Goal: Task Accomplishment & Management: Use online tool/utility

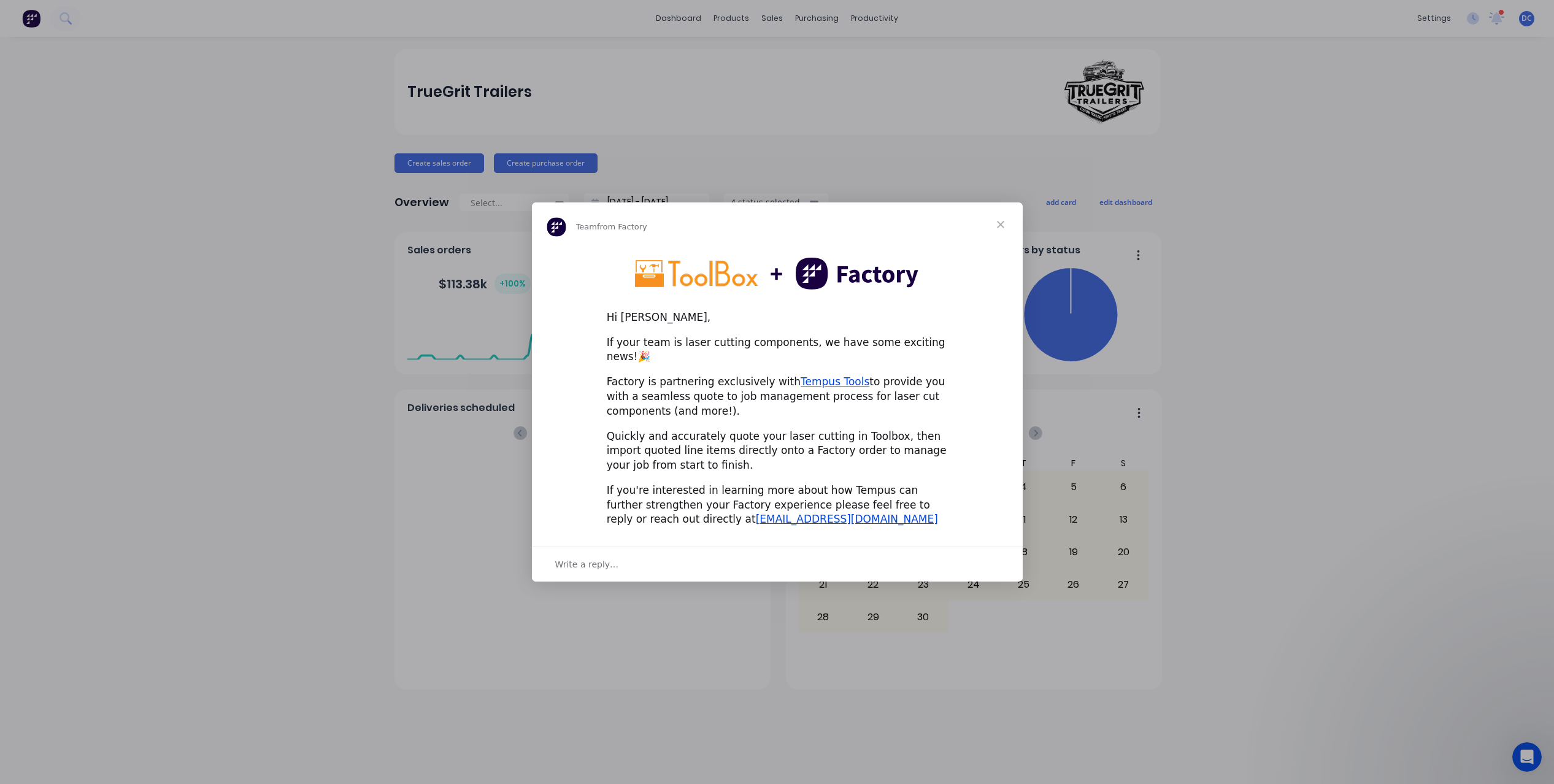
click at [1007, 231] on span "Close" at bounding box center [1000, 224] width 44 height 44
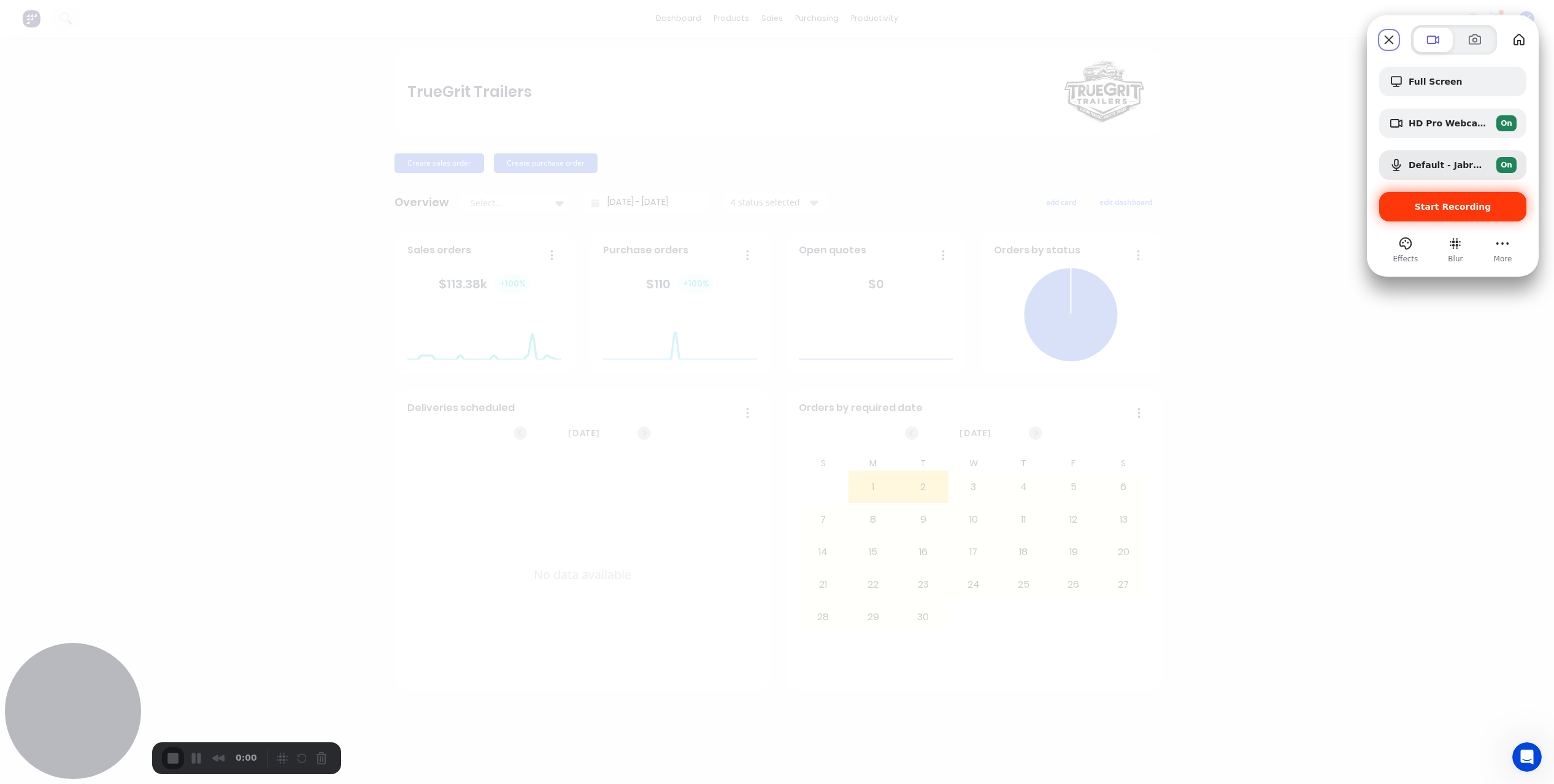
click at [1443, 204] on span "Start Recording" at bounding box center [1453, 207] width 77 height 10
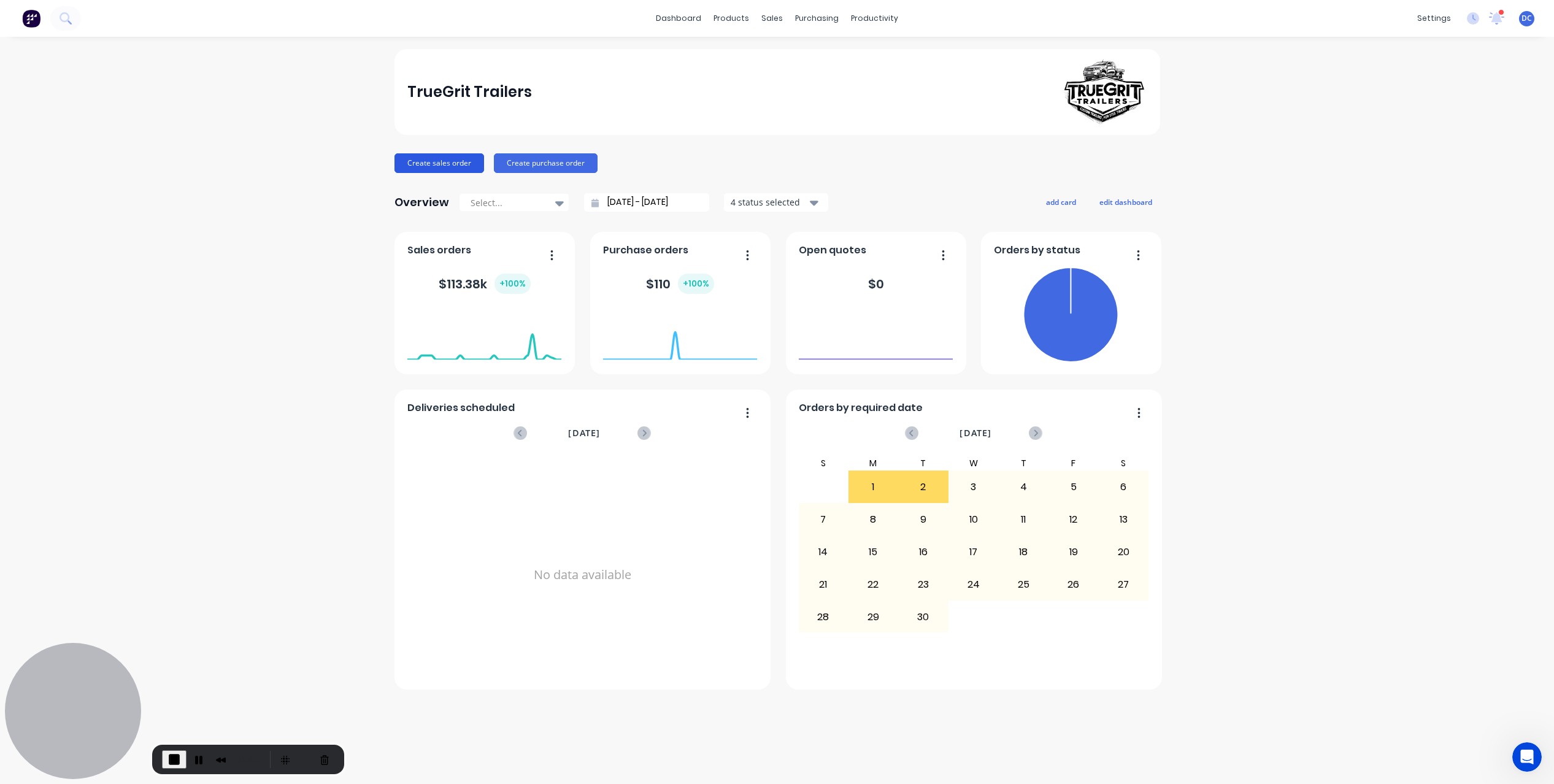
click at [419, 163] on button "Create sales order" at bounding box center [439, 163] width 90 height 20
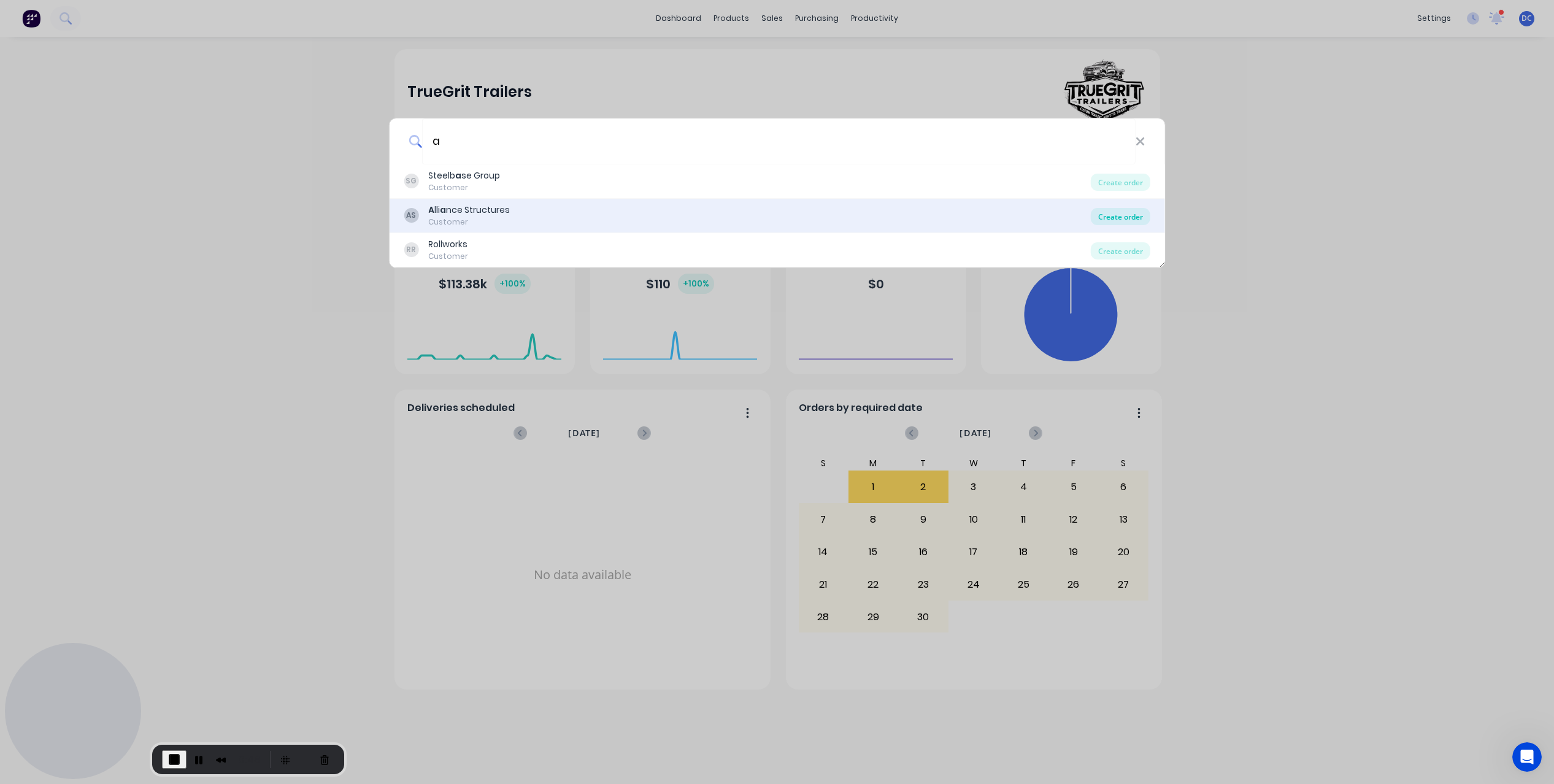
type input "a"
click at [1132, 212] on div "Create order" at bounding box center [1120, 217] width 59 height 17
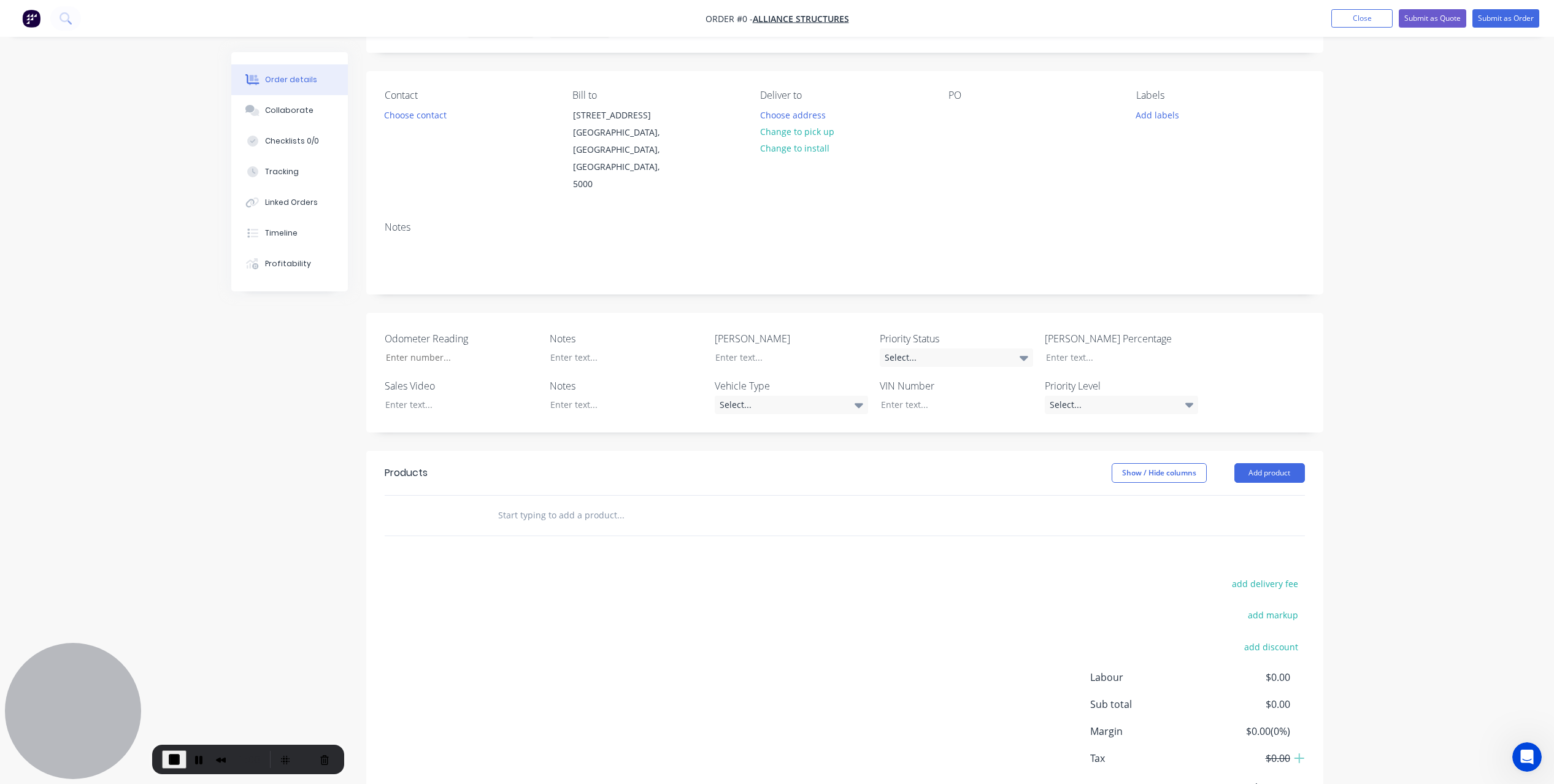
scroll to position [95, 0]
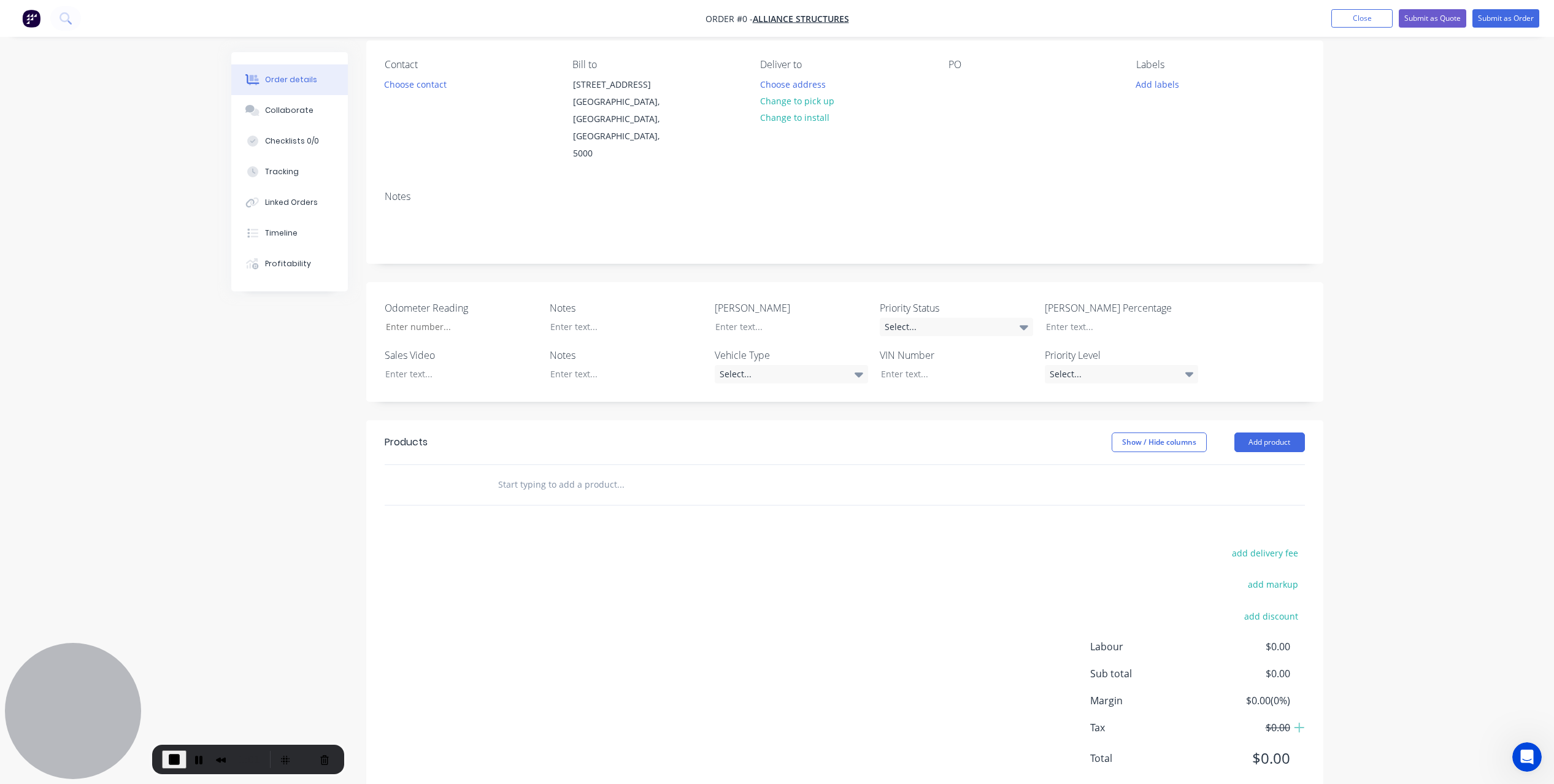
click at [674, 467] on div at bounding box center [703, 485] width 442 height 40
click at [681, 473] on input "text" at bounding box center [620, 485] width 245 height 25
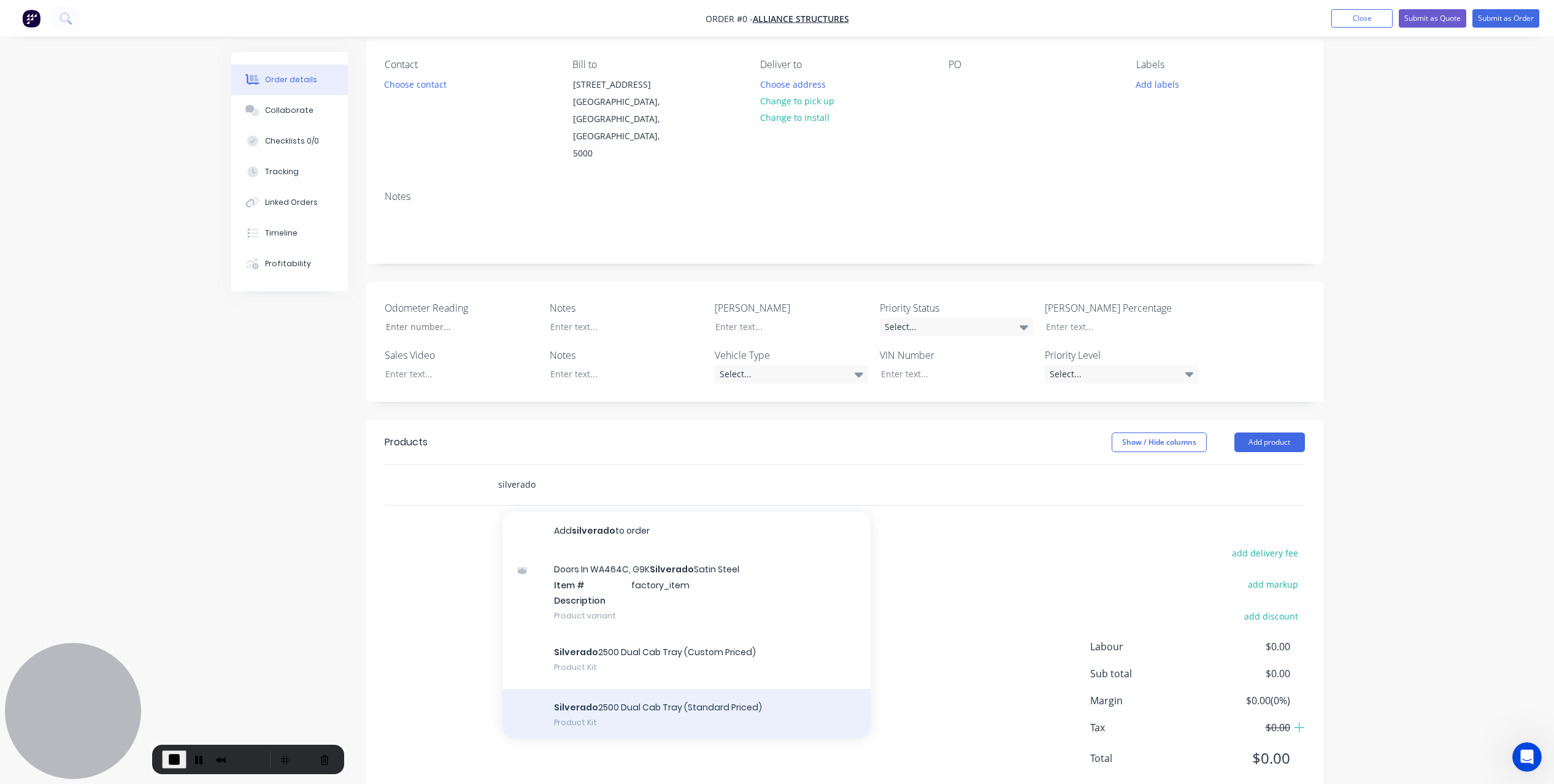
type input "silverado"
click at [652, 689] on div "Silverado 2500 Dual Cab Tray (Standard Priced) Product Kit" at bounding box center [686, 716] width 368 height 55
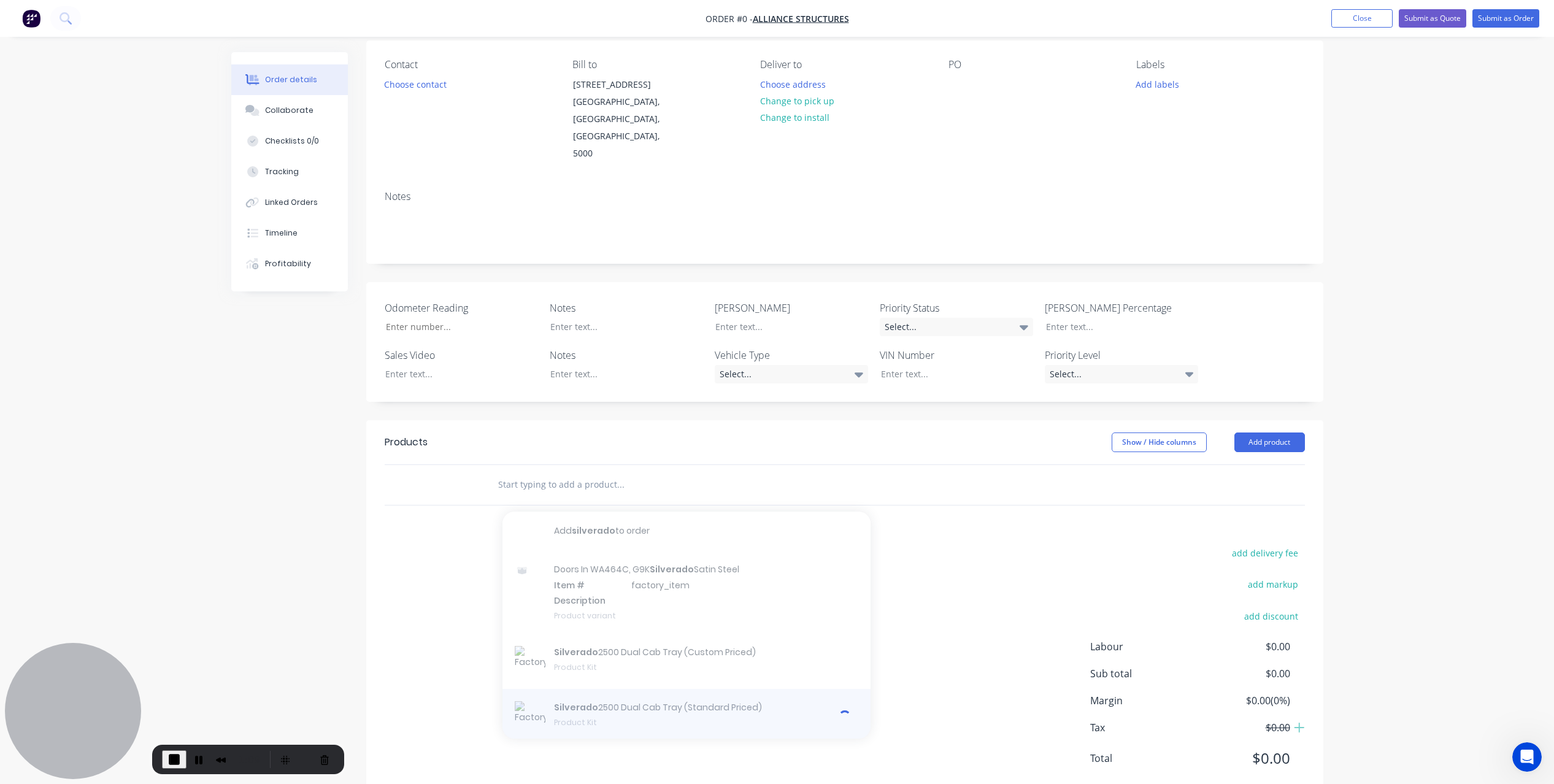
scroll to position [0, 0]
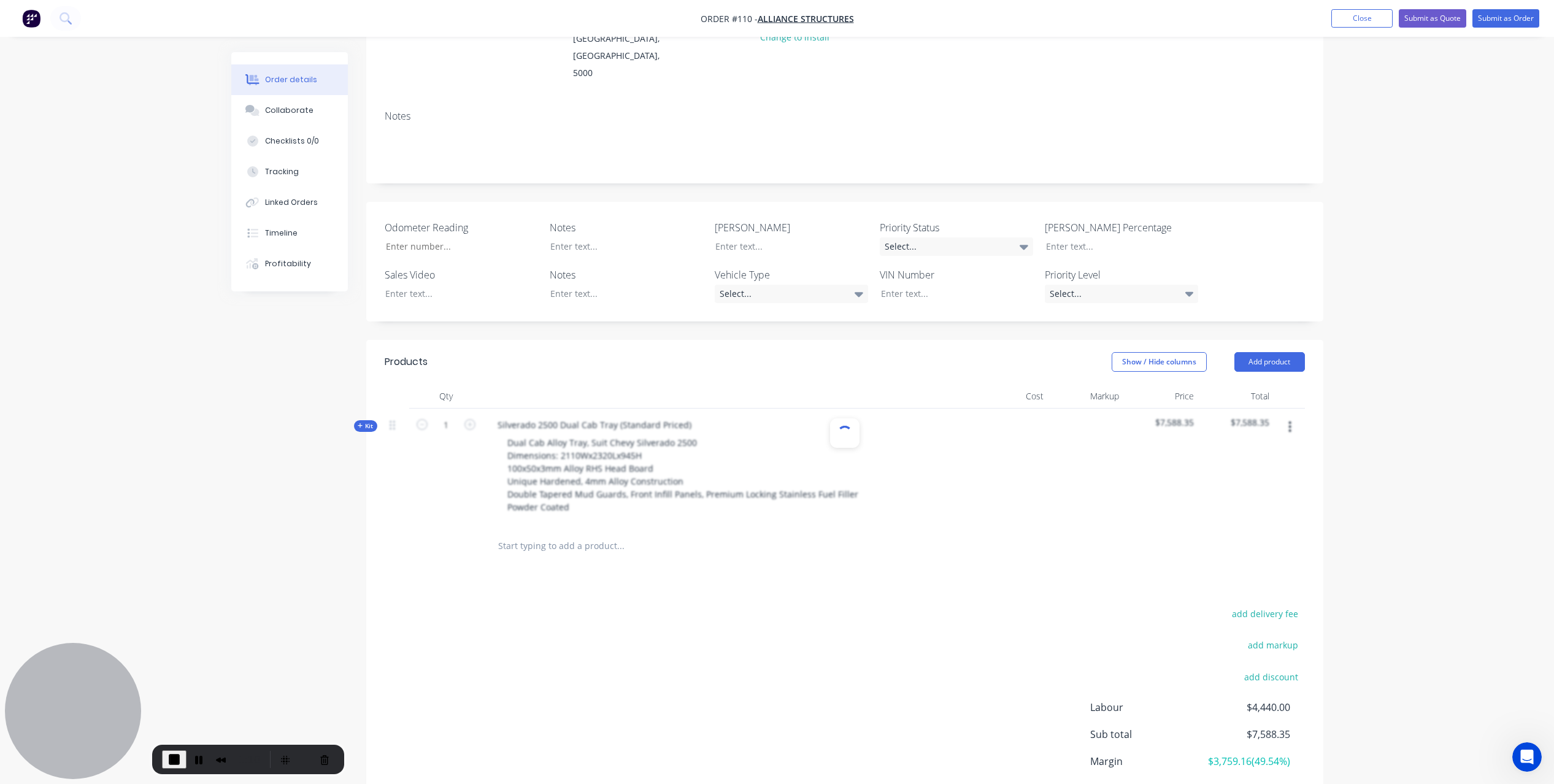
scroll to position [237, 0]
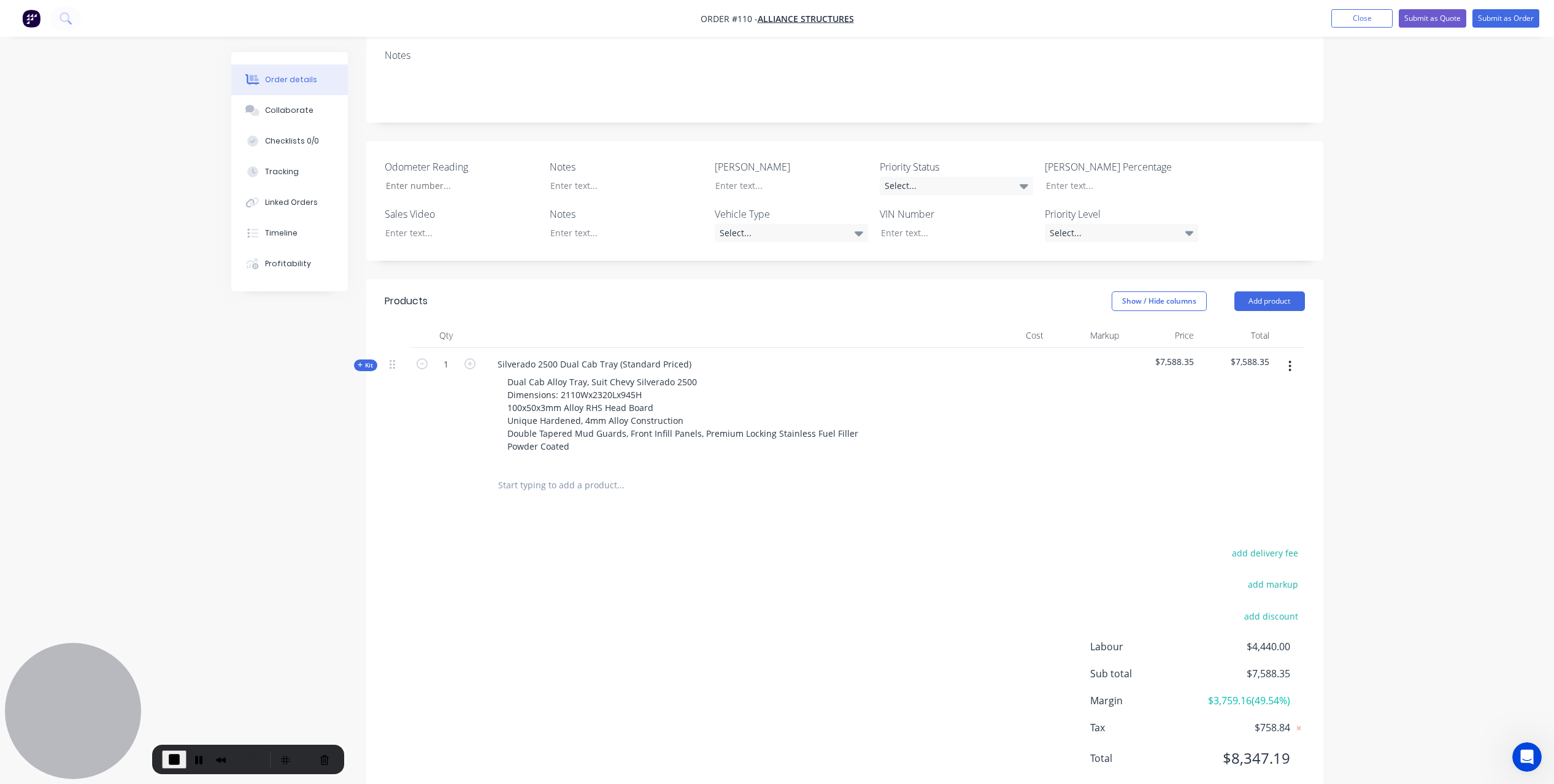
click at [360, 362] on icon at bounding box center [360, 365] width 6 height 6
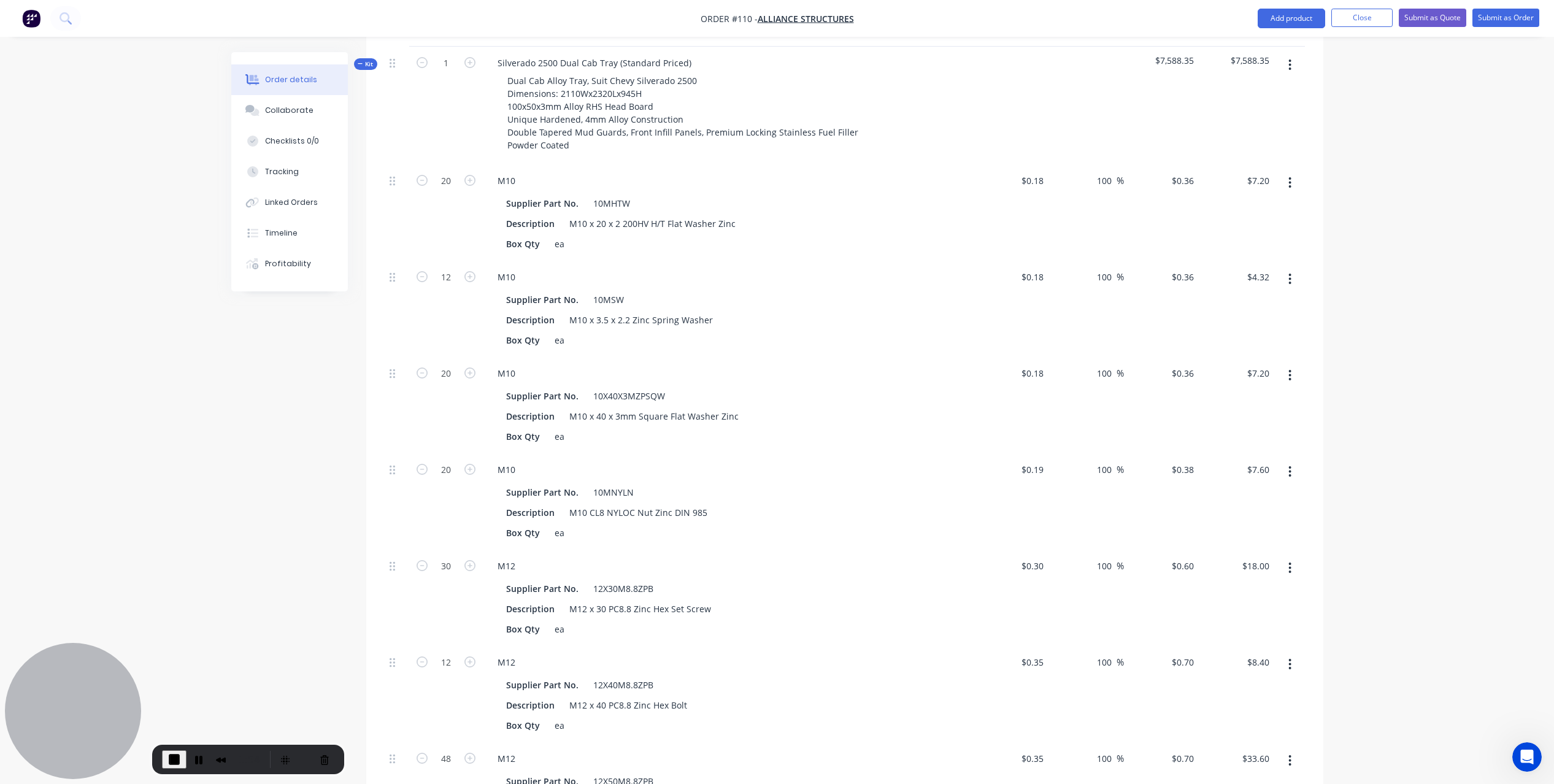
scroll to position [0, 0]
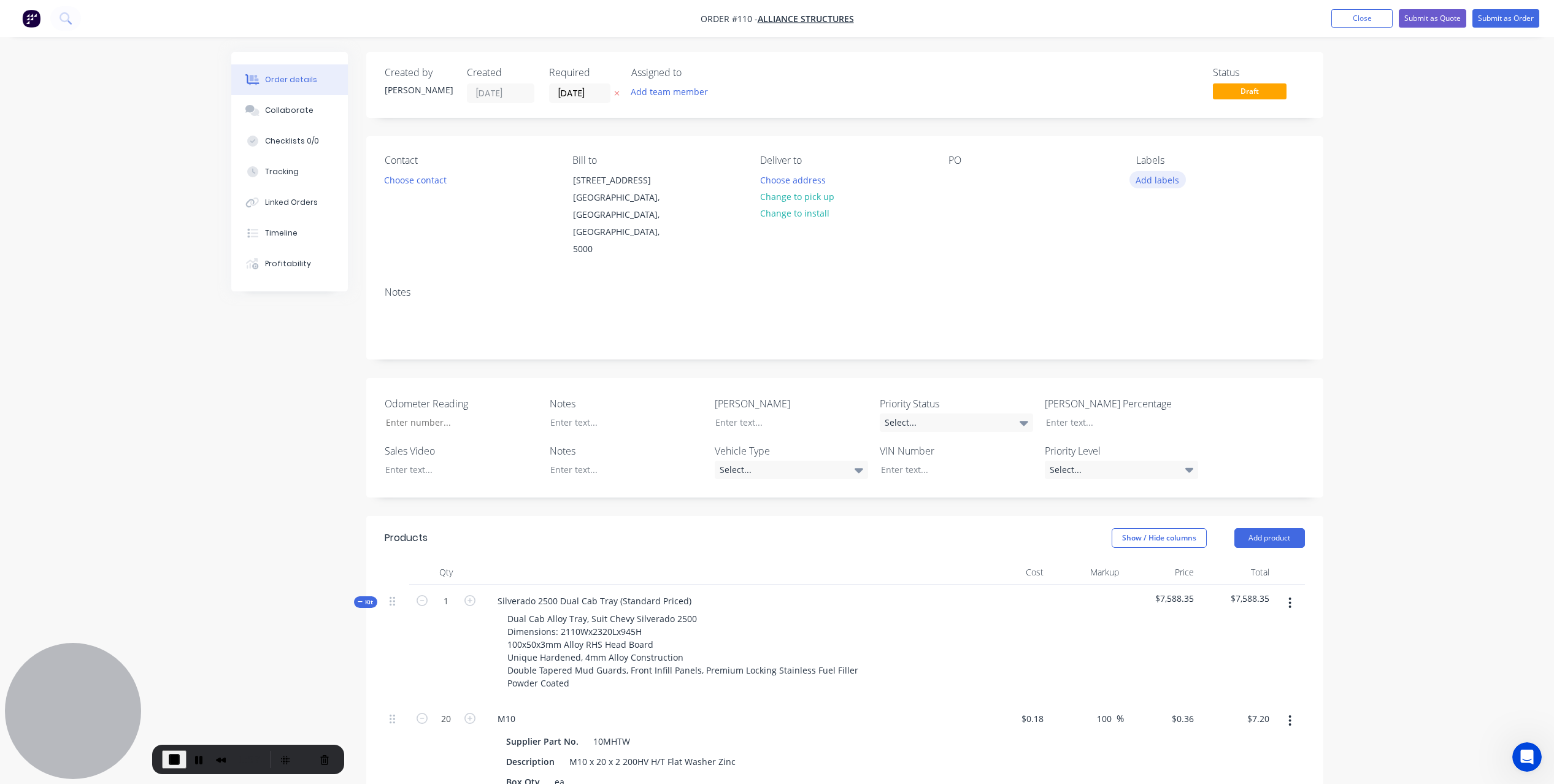
click at [1159, 179] on button "Add labels" at bounding box center [1157, 179] width 56 height 17
click at [1181, 213] on input "text" at bounding box center [1238, 216] width 128 height 25
click at [1155, 288] on div at bounding box center [1158, 290] width 25 height 25
drag, startPoint x: 1205, startPoint y: 212, endPoint x: 1152, endPoint y: 211, distance: 53.0
click at [1152, 211] on div "VIN" at bounding box center [1228, 210] width 159 height 25
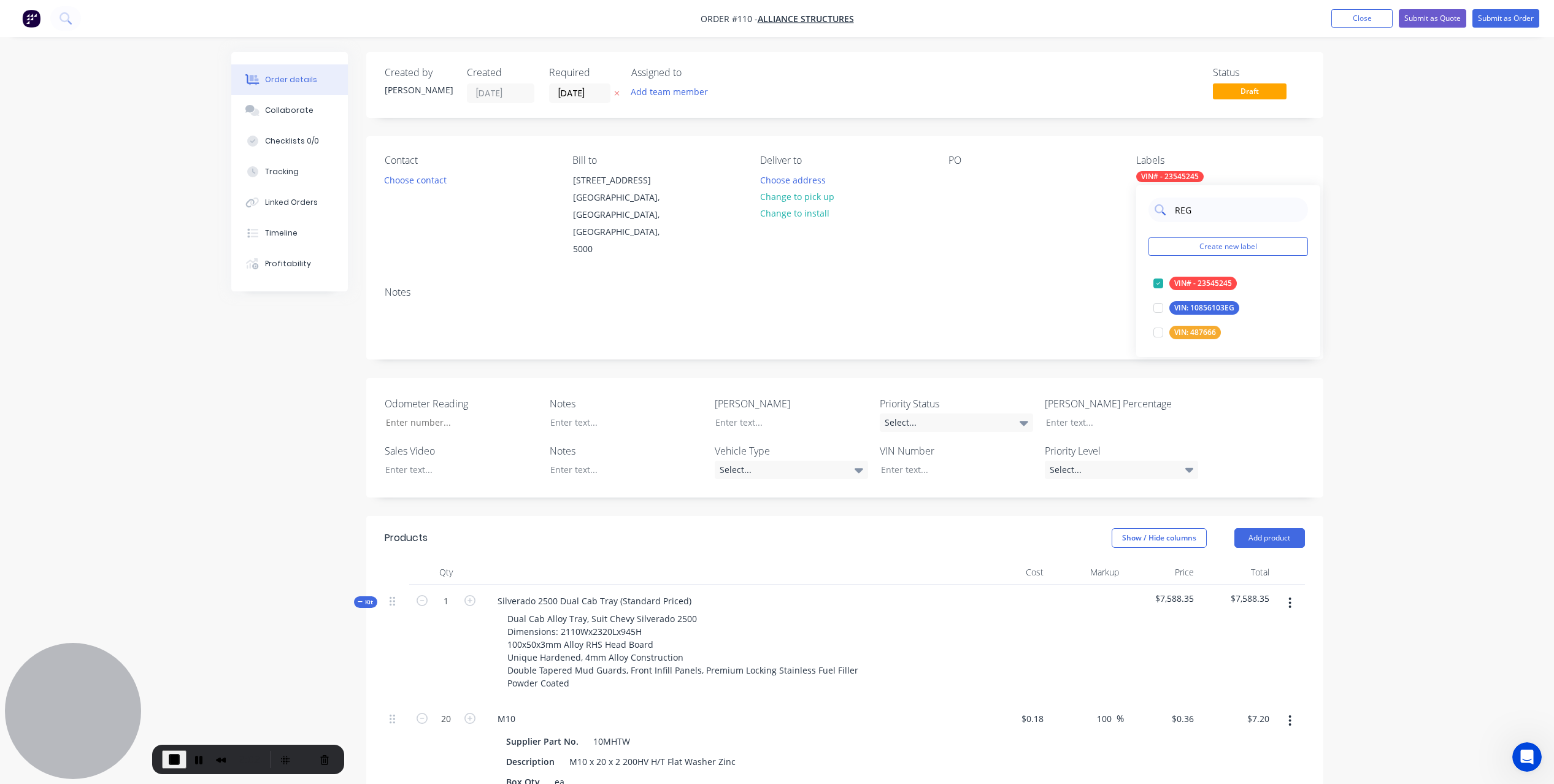
type input "[PERSON_NAME]"
click at [1156, 283] on div at bounding box center [1158, 284] width 25 height 25
click at [1494, 12] on button "Submit as Order" at bounding box center [1506, 19] width 67 height 19
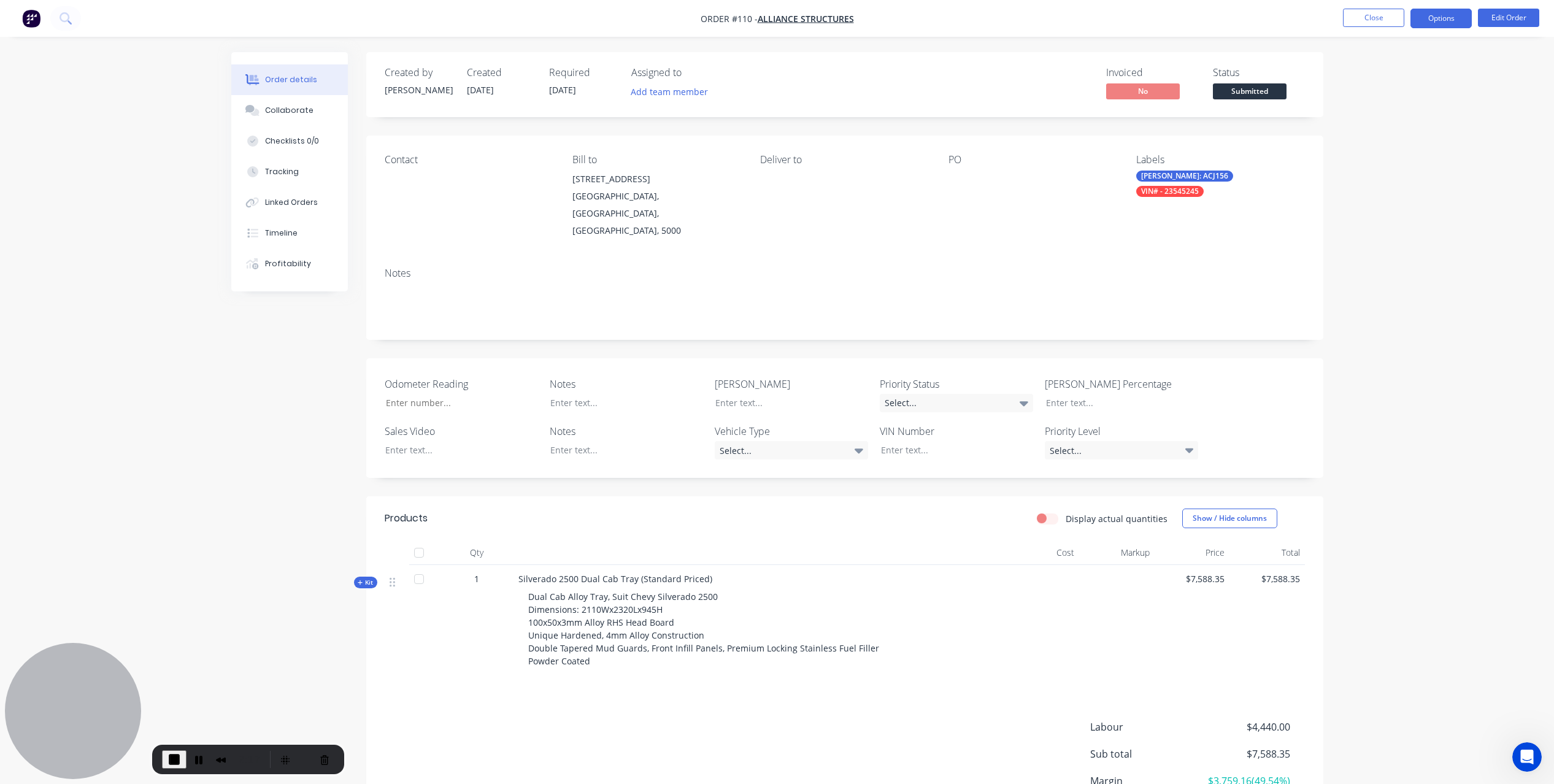
click at [1430, 22] on button "Options" at bounding box center [1441, 19] width 61 height 20
click at [302, 303] on div "Created by [PERSON_NAME] Created [DATE] Required [DATE] Assigned to Add team me…" at bounding box center [777, 475] width 1092 height 847
click at [302, 105] on div "Collaborate" at bounding box center [289, 110] width 48 height 11
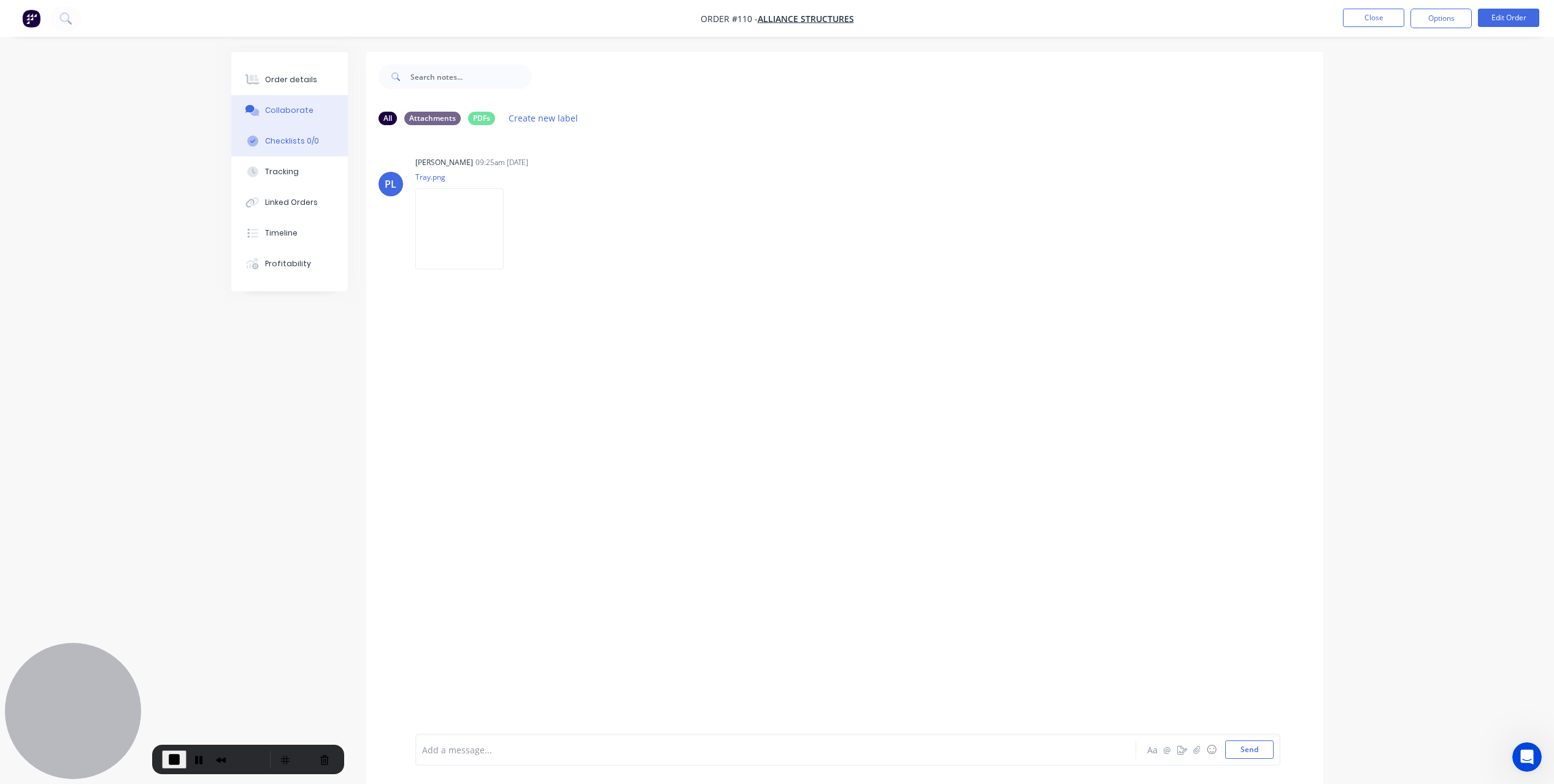
click at [279, 139] on div "Checklists 0/0" at bounding box center [292, 141] width 54 height 11
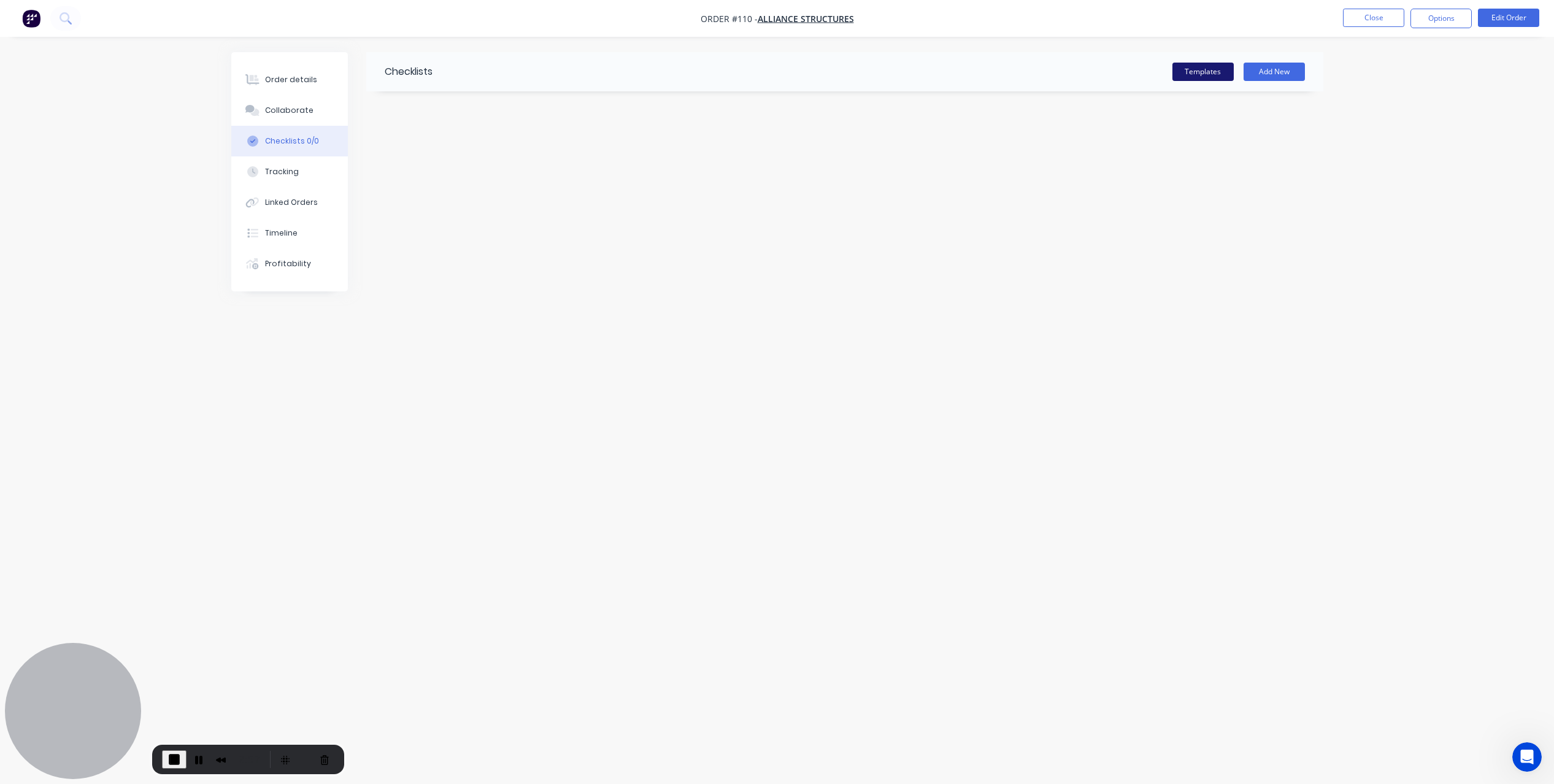
click at [1203, 70] on button "Templates" at bounding box center [1203, 72] width 61 height 19
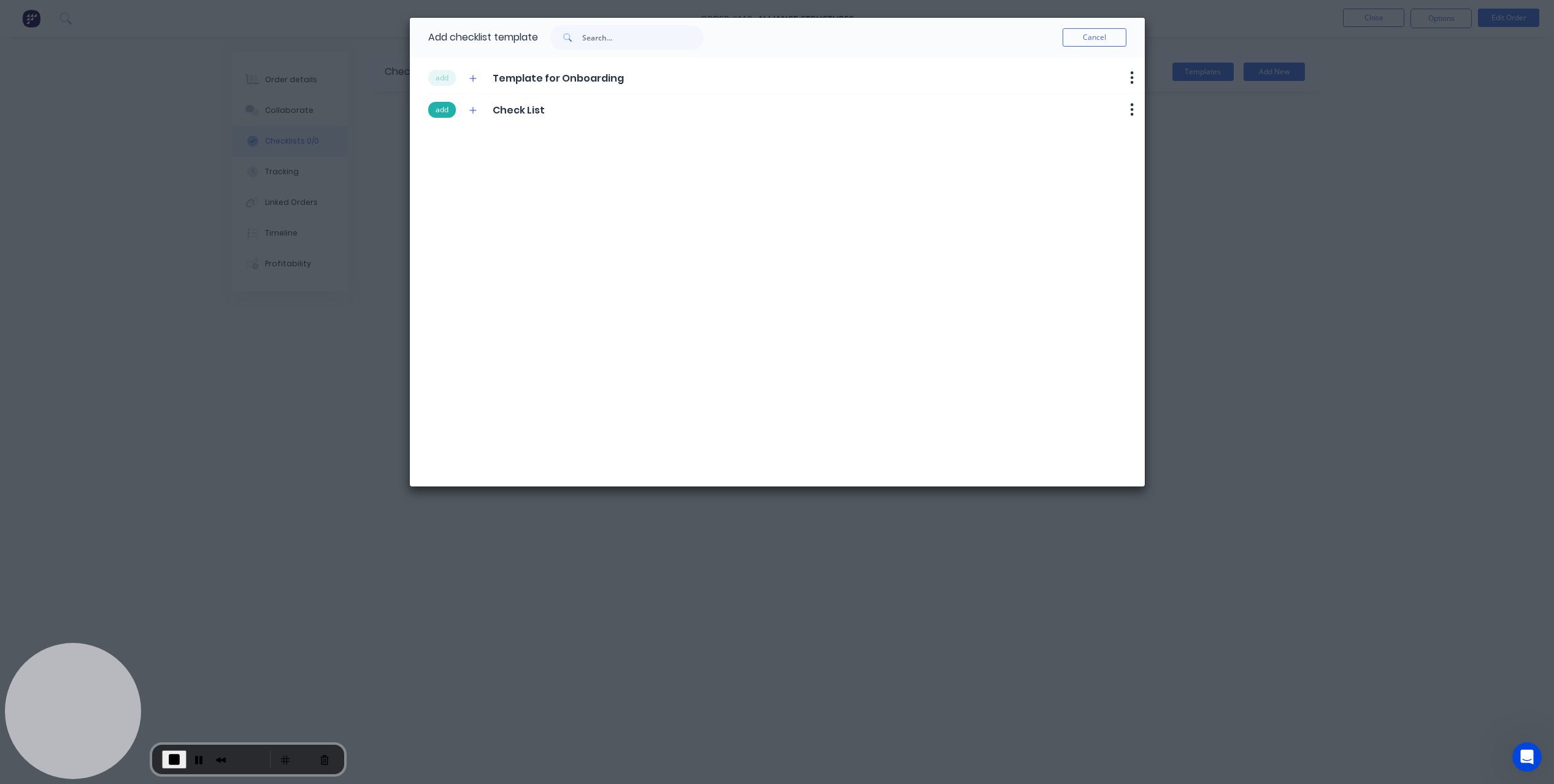
click at [447, 102] on button "add" at bounding box center [442, 110] width 28 height 16
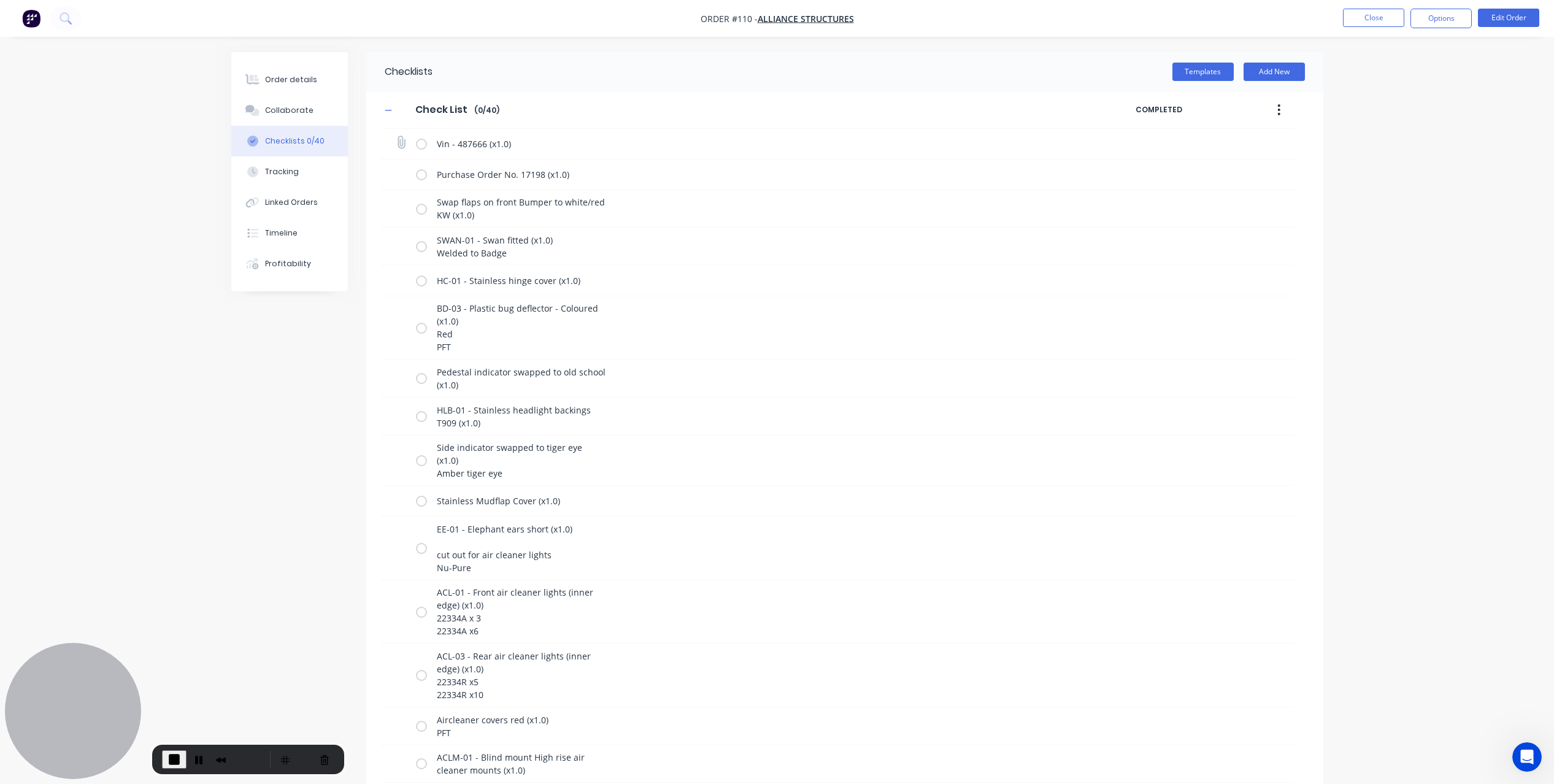
click at [424, 146] on label at bounding box center [421, 144] width 11 height 13
click at [0, 0] on input "checkbox" at bounding box center [0, 0] width 0 height 0
click at [422, 171] on label at bounding box center [421, 174] width 11 height 13
click at [0, 0] on input "checkbox" at bounding box center [0, 0] width 0 height 0
type textarea "x"
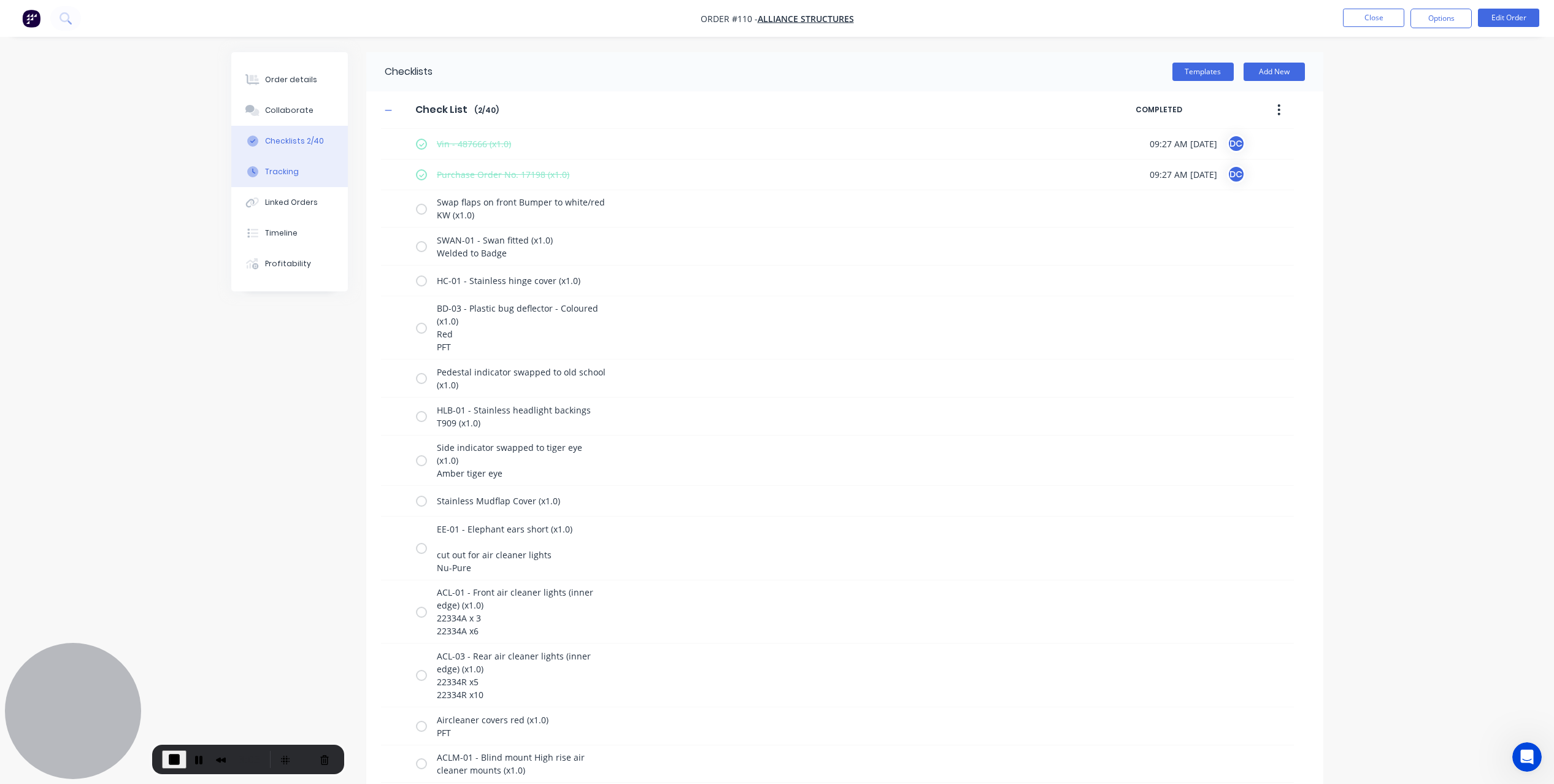
click at [302, 164] on button "Tracking" at bounding box center [289, 172] width 116 height 31
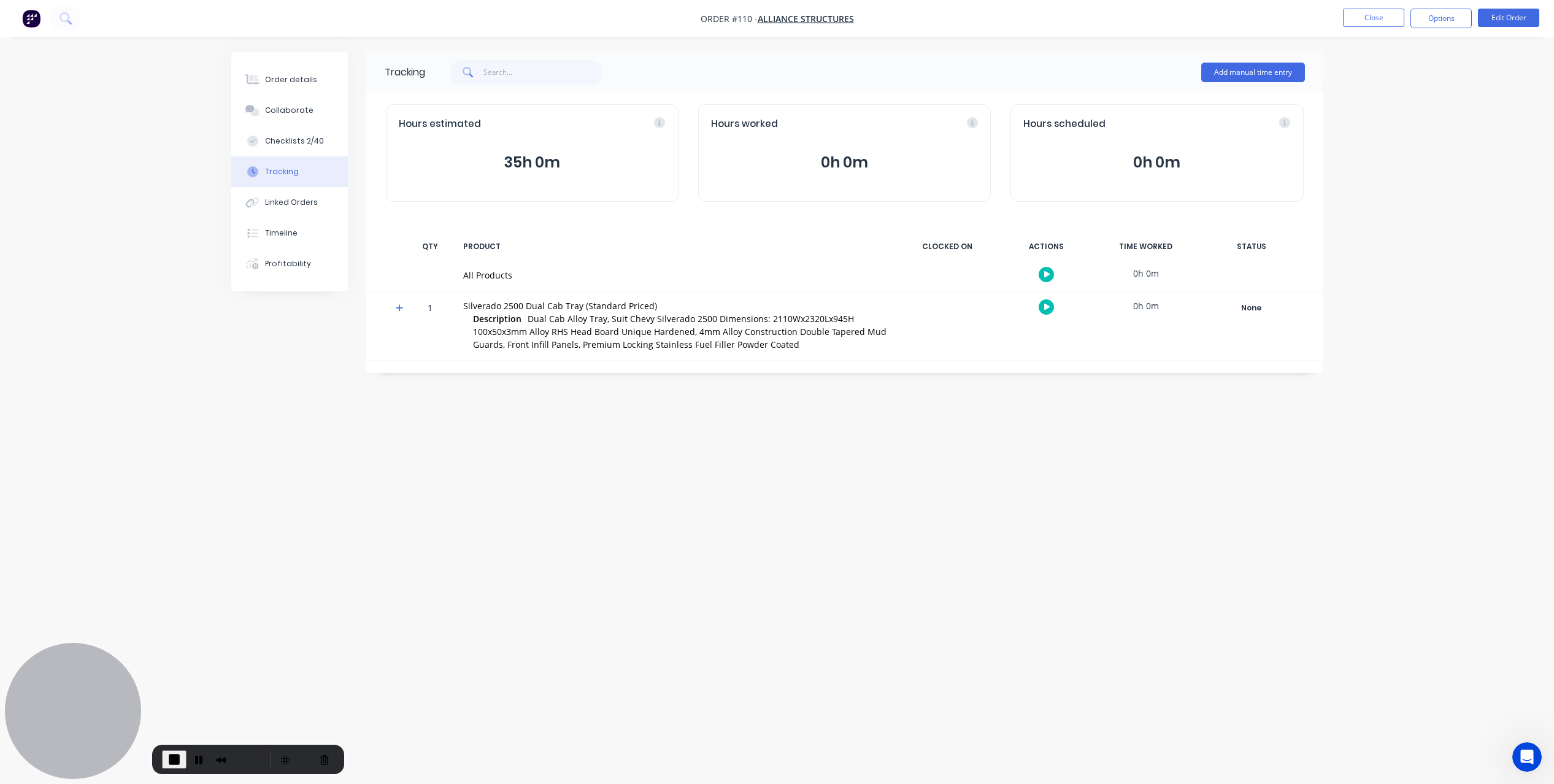
click at [1047, 311] on button "button" at bounding box center [1046, 307] width 15 height 15
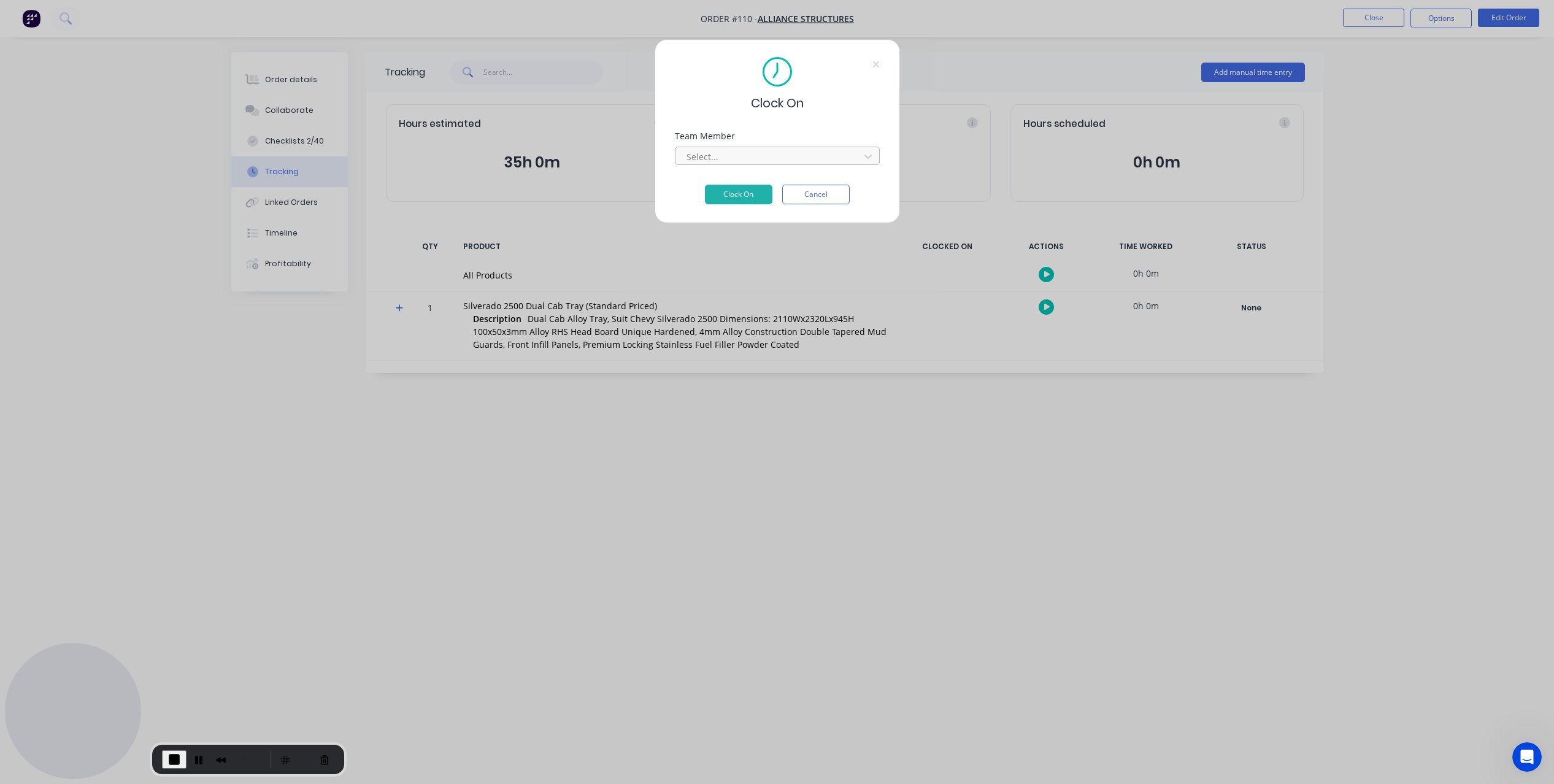
click at [793, 156] on div at bounding box center [769, 157] width 168 height 15
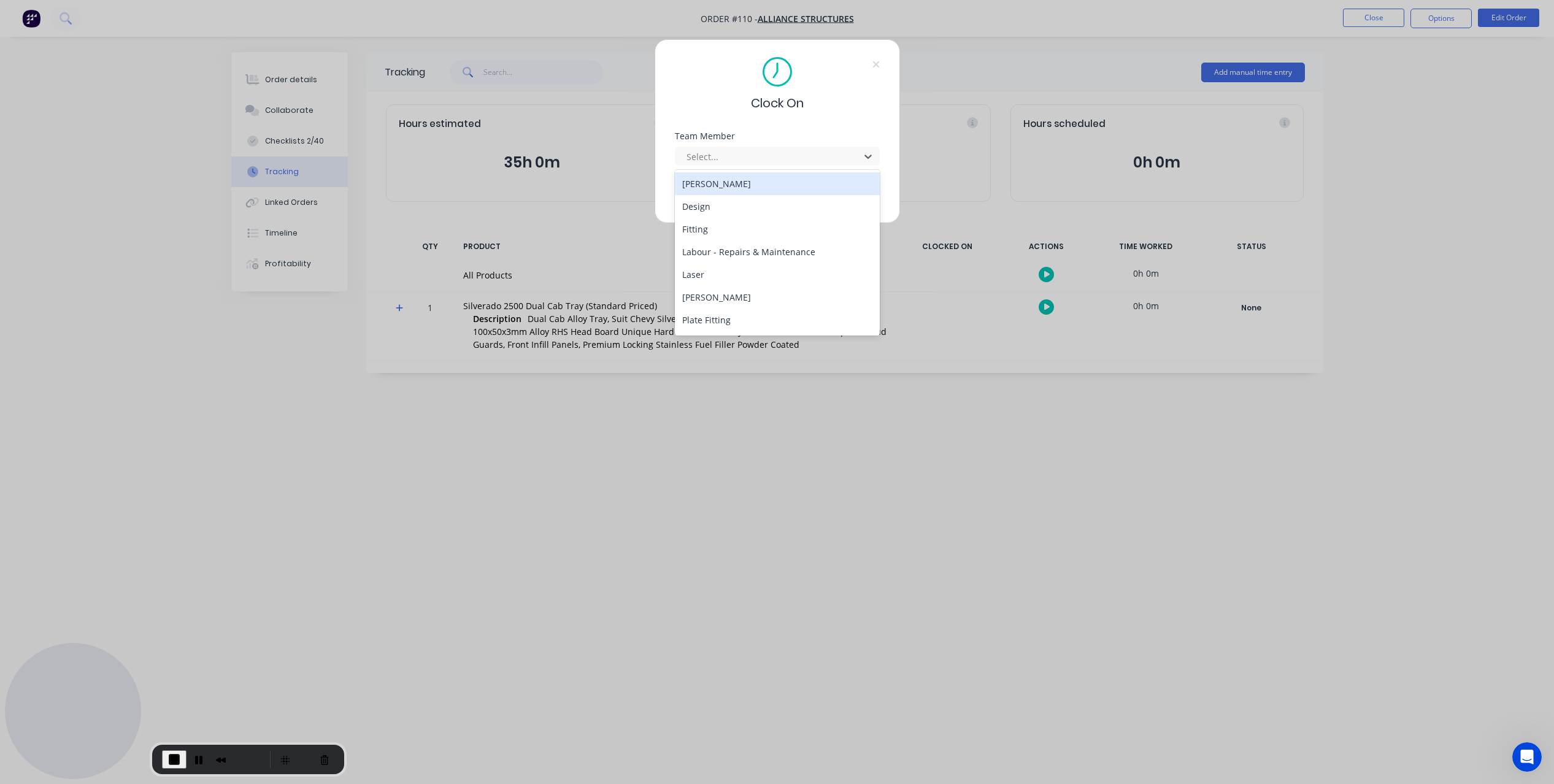
click at [730, 181] on div "[PERSON_NAME]" at bounding box center [777, 183] width 205 height 23
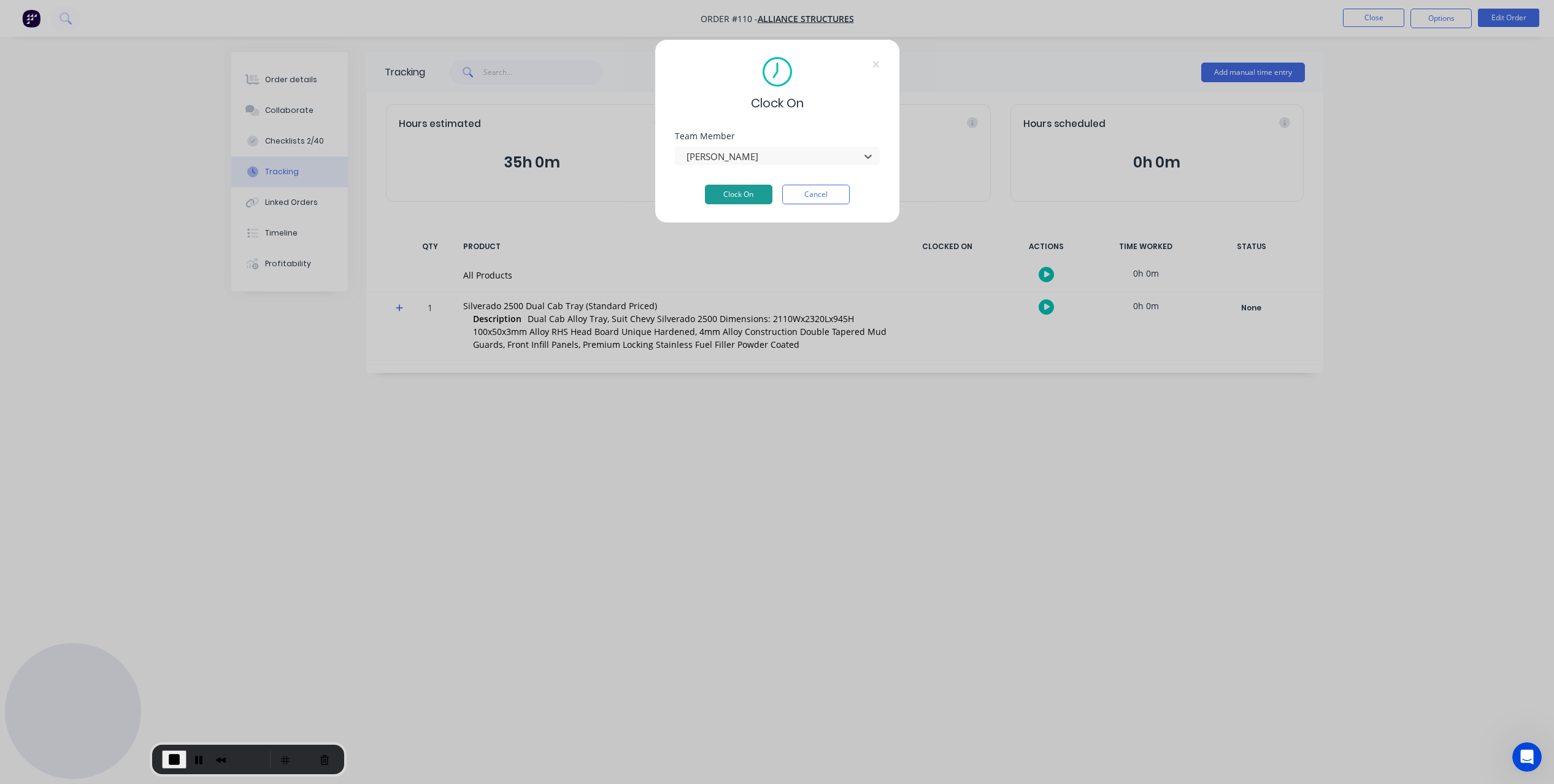
click at [730, 196] on button "Clock On" at bounding box center [738, 194] width 68 height 20
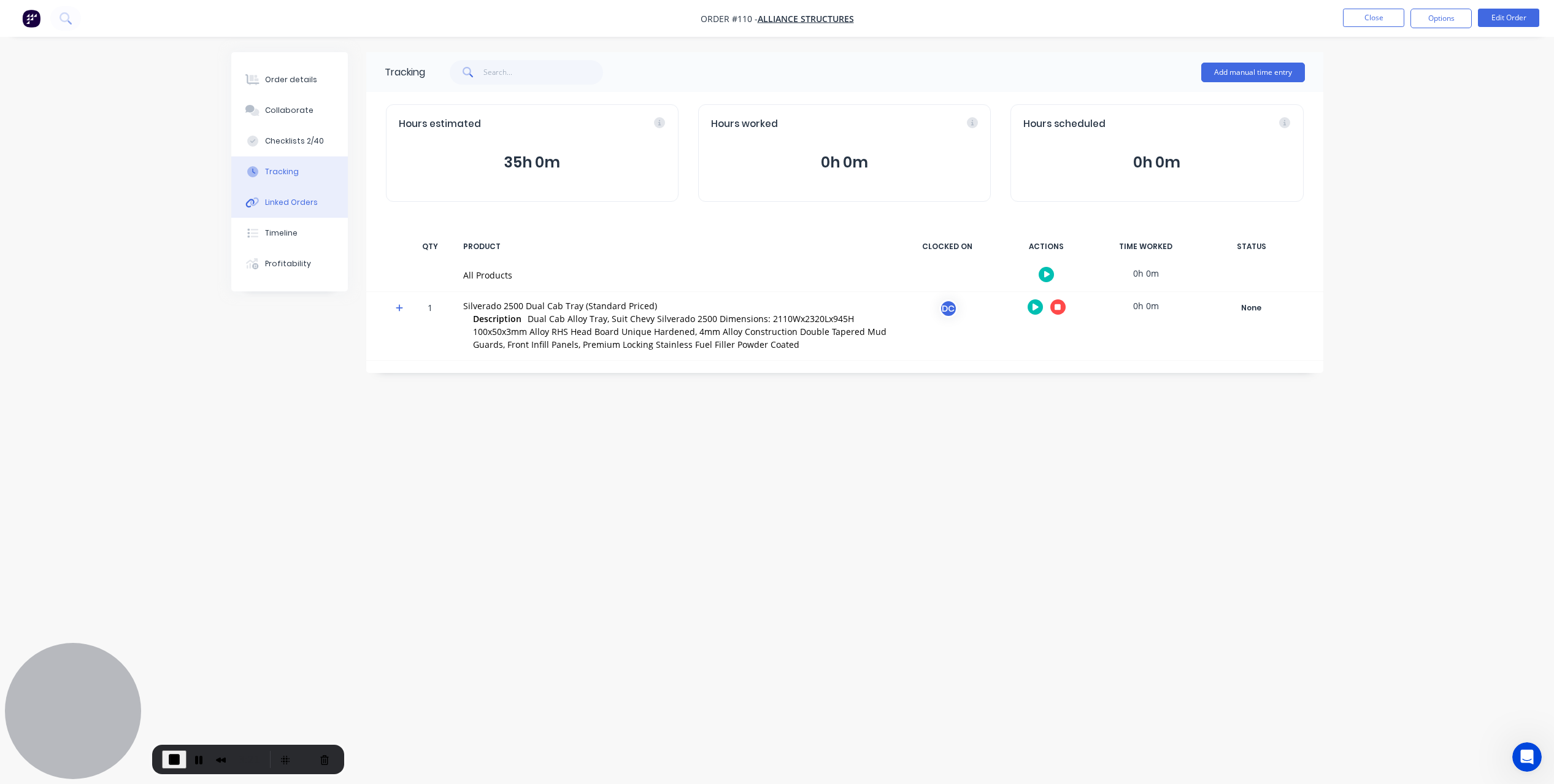
click at [311, 204] on div "Linked Orders" at bounding box center [291, 203] width 53 height 11
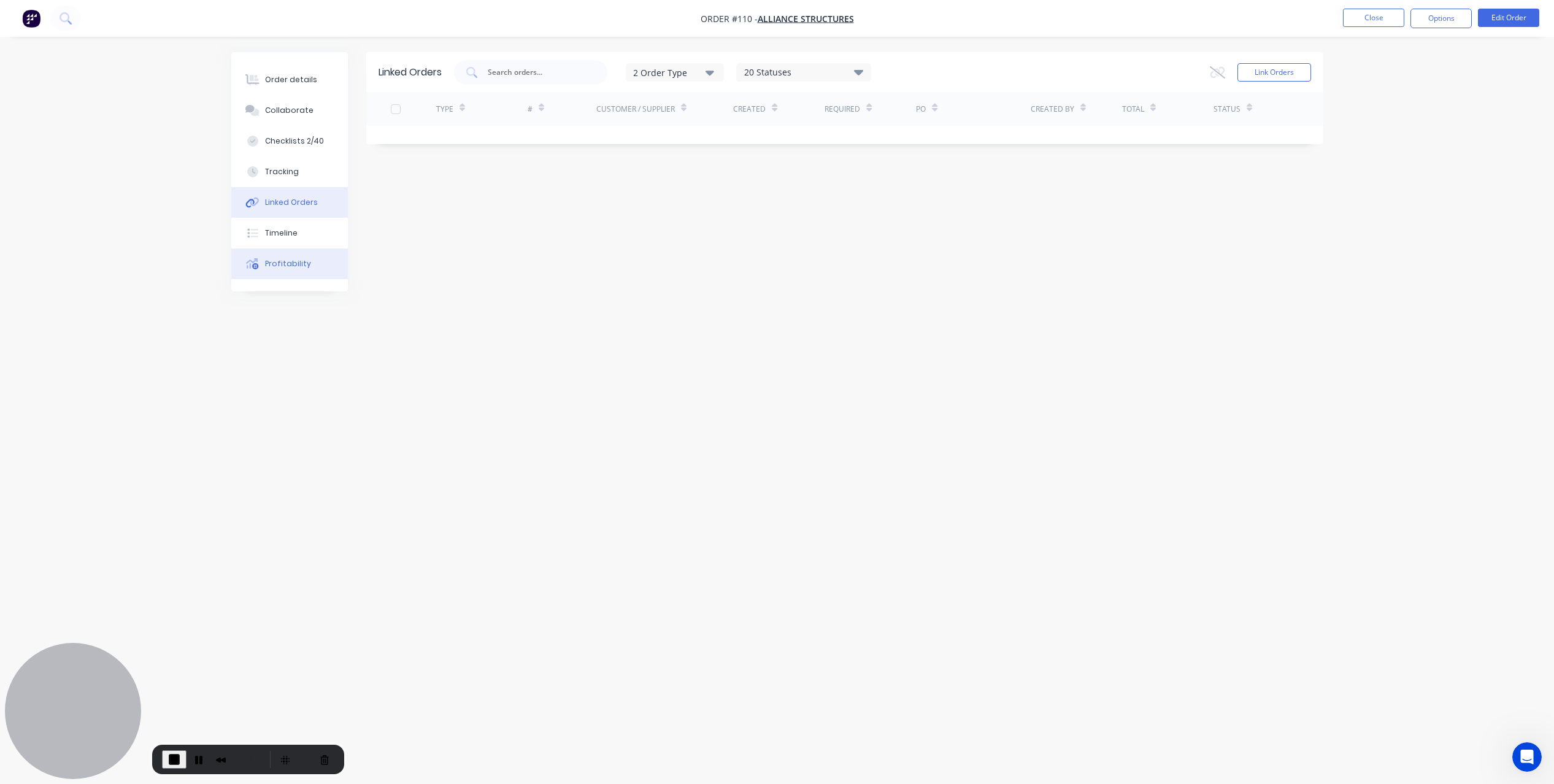
click at [272, 274] on button "Profitability" at bounding box center [289, 264] width 116 height 31
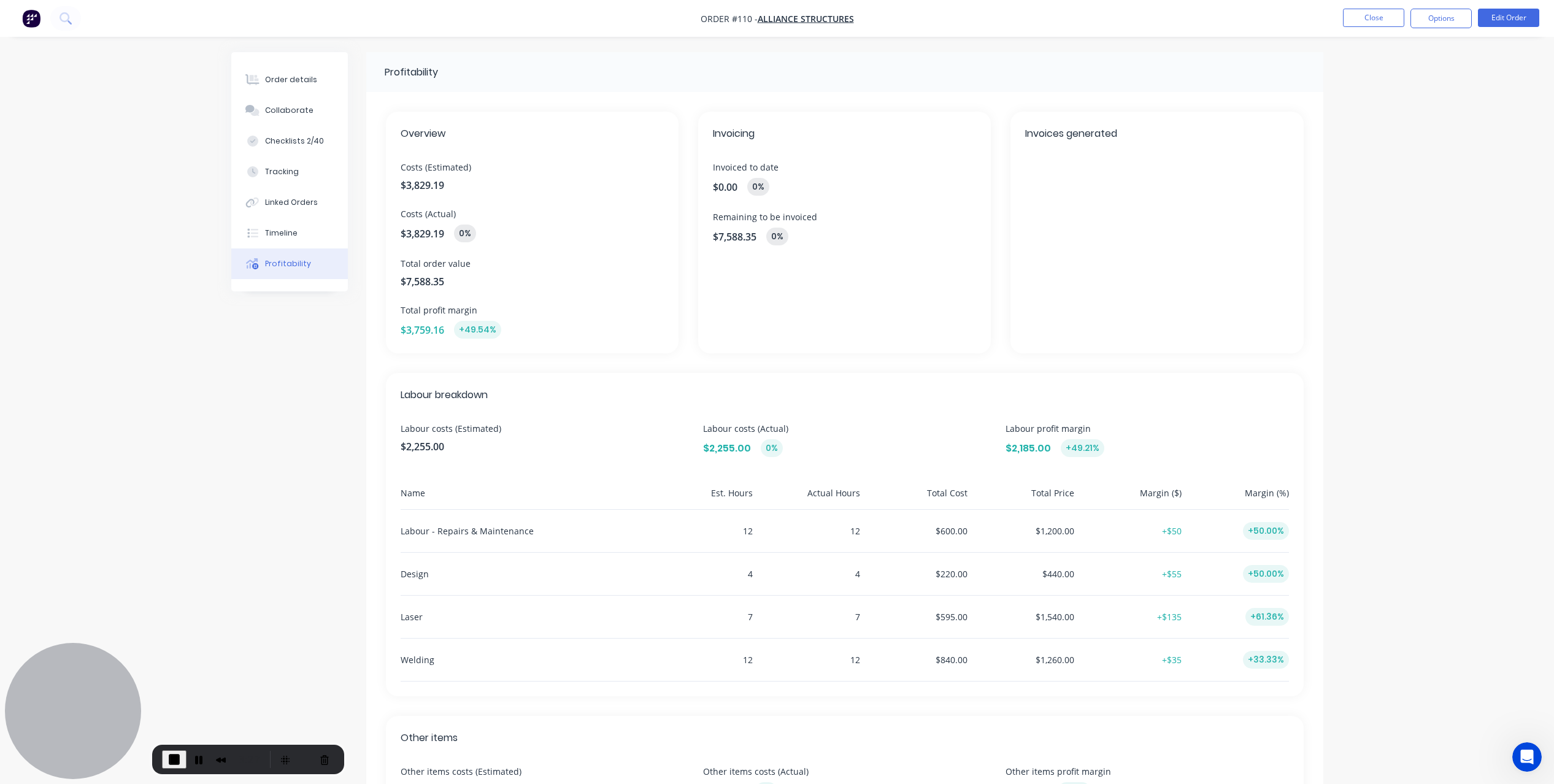
click at [30, 19] on img "button" at bounding box center [32, 19] width 19 height 19
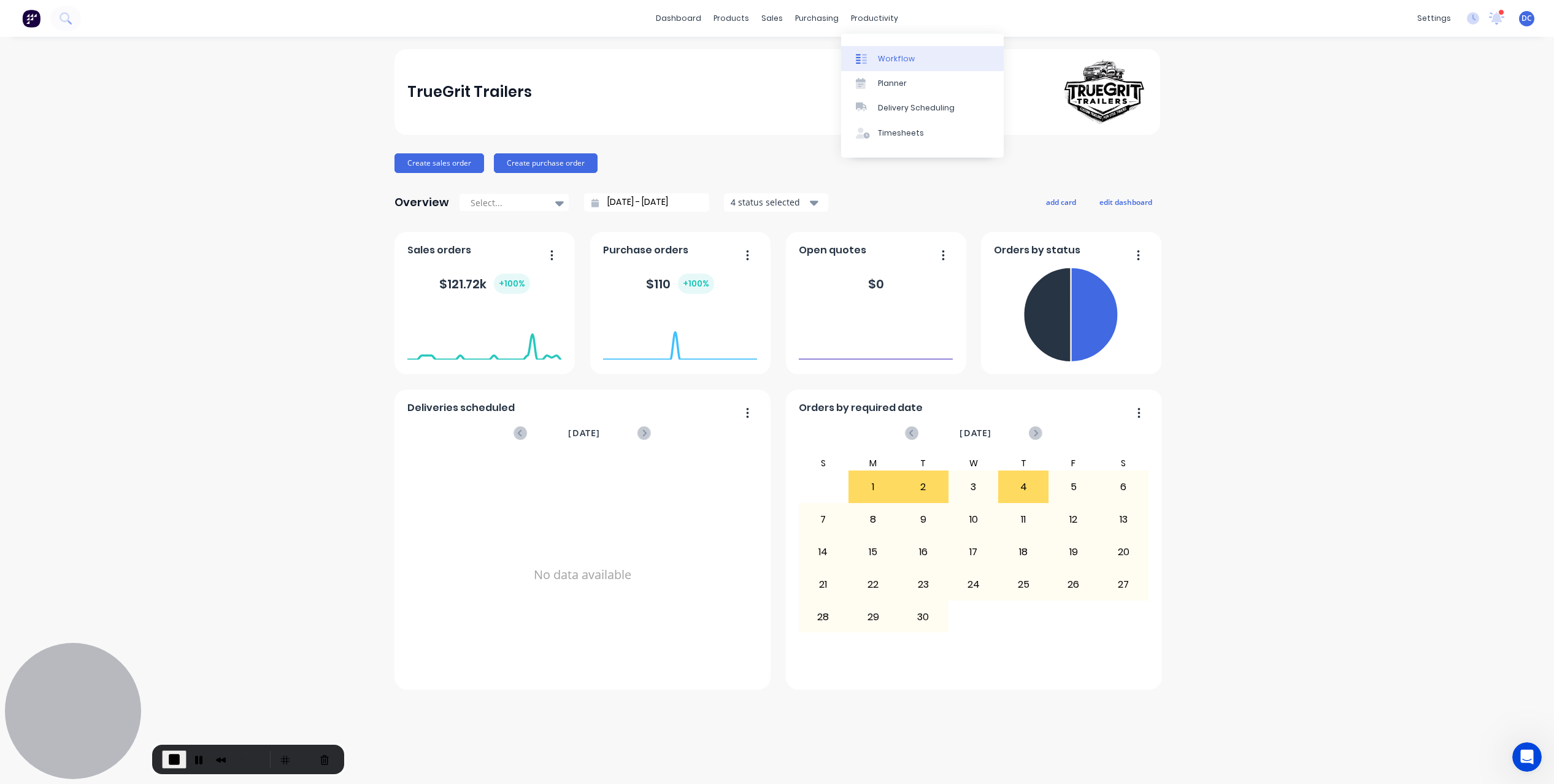
click at [887, 55] on div "Workflow" at bounding box center [896, 59] width 37 height 11
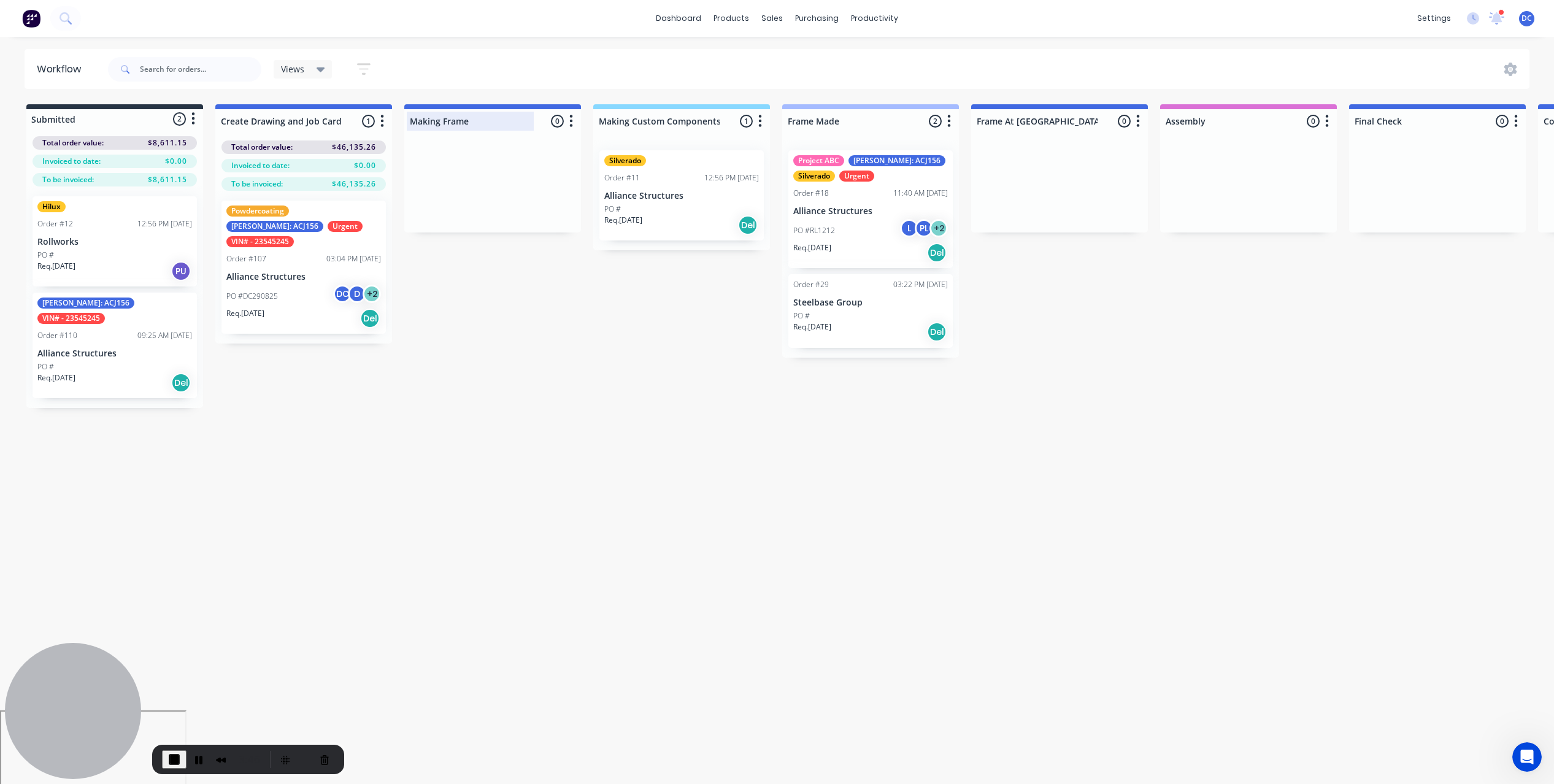
click at [475, 124] on div at bounding box center [492, 121] width 177 height 24
drag, startPoint x: 475, startPoint y: 124, endPoint x: 413, endPoint y: 124, distance: 62.0
click at [413, 124] on input "Making Frame" at bounding box center [470, 121] width 121 height 13
click at [380, 122] on icon "button" at bounding box center [382, 121] width 4 height 15
click at [321, 169] on button "Notifications" at bounding box center [328, 168] width 123 height 20
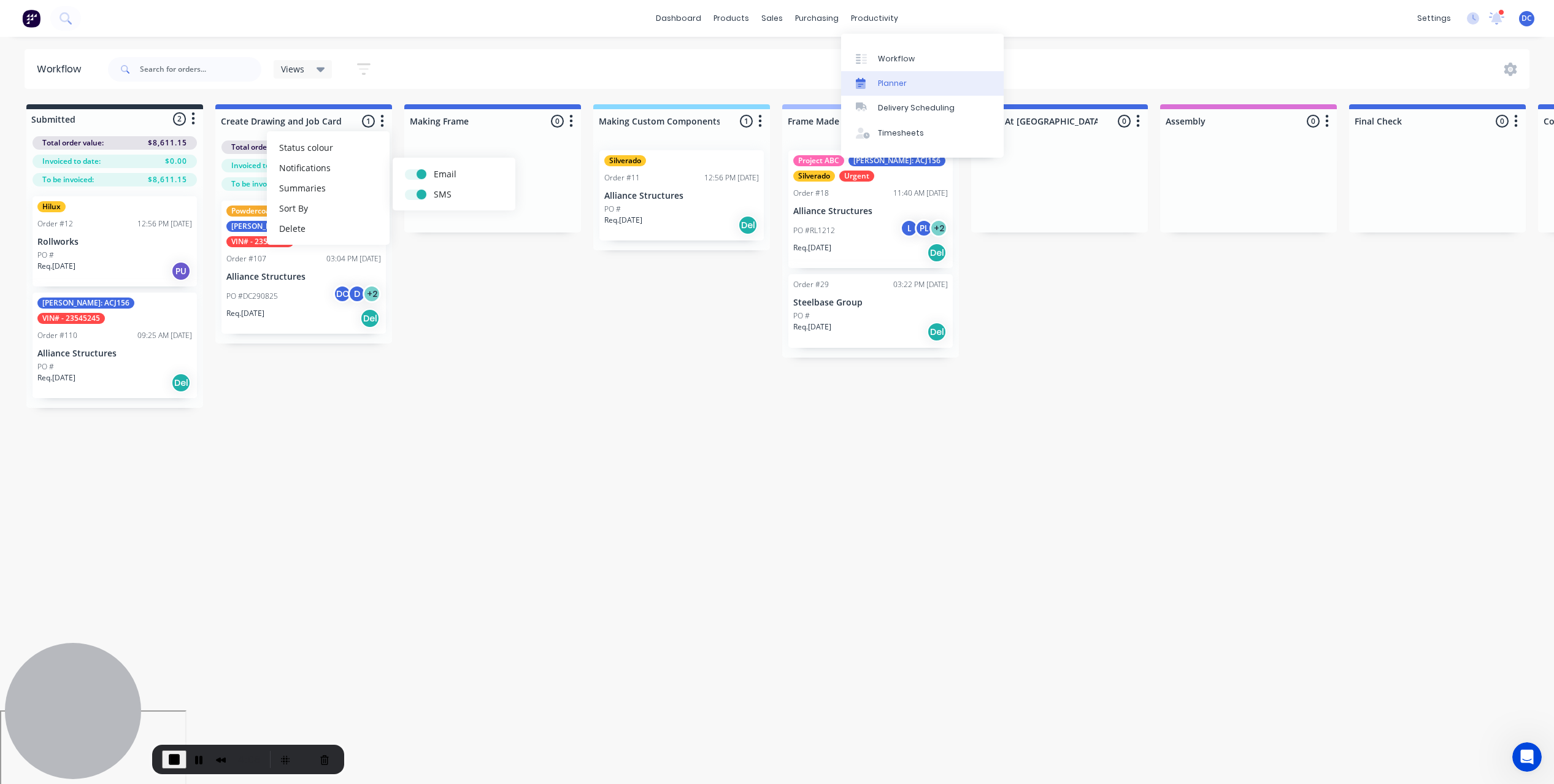
click at [899, 82] on div "Planner" at bounding box center [892, 84] width 29 height 11
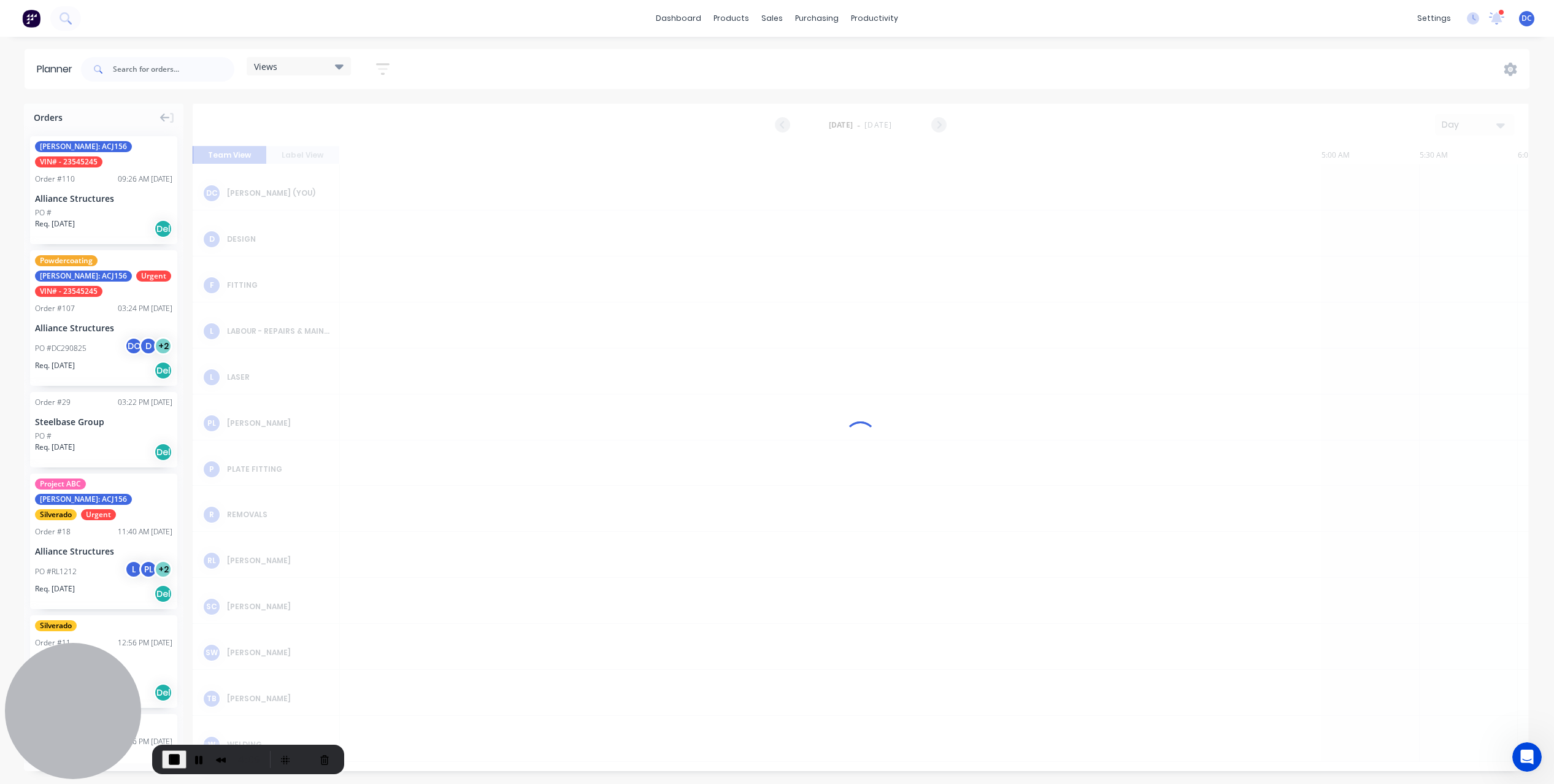
scroll to position [0, 1767]
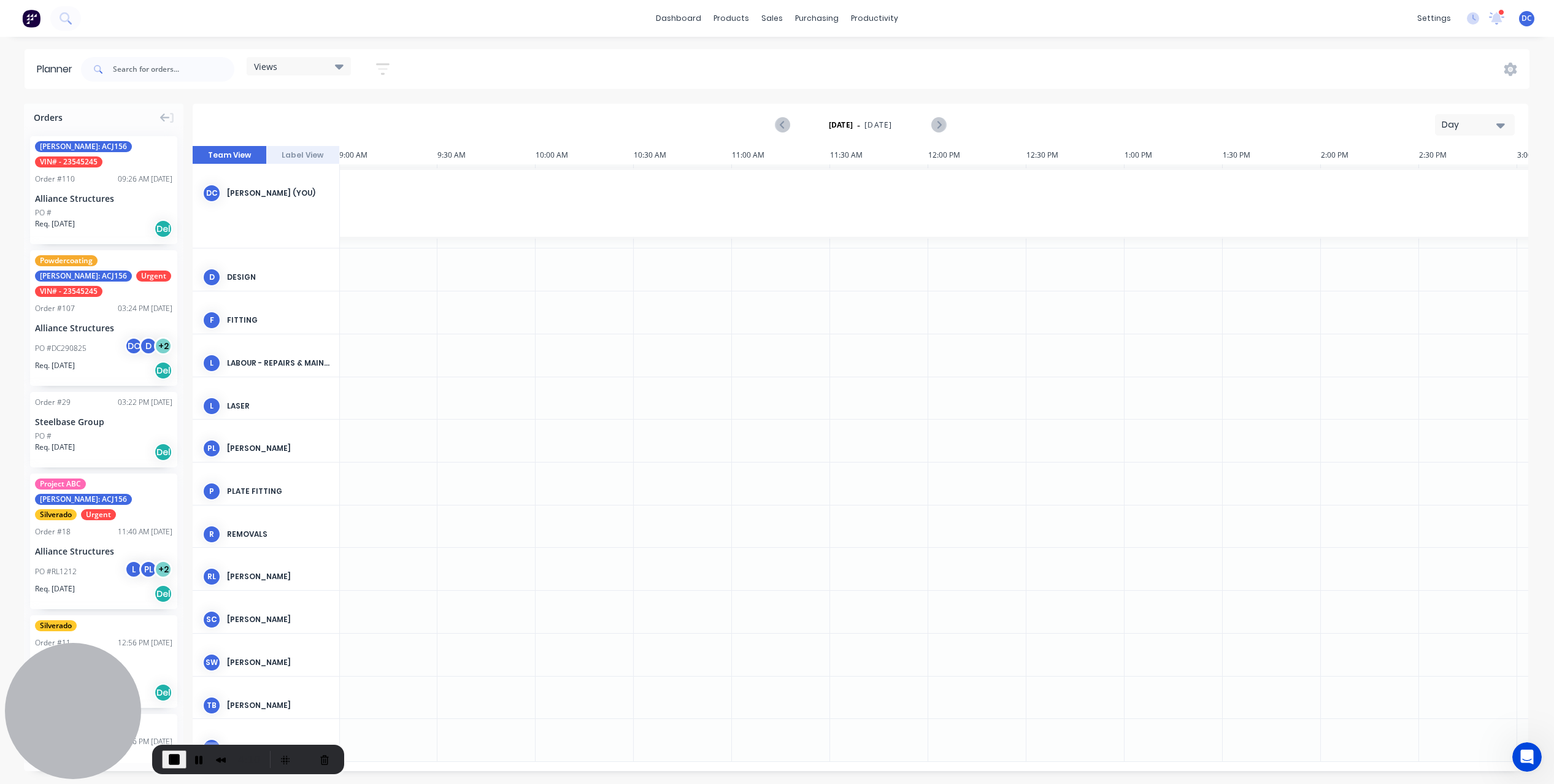
click at [1477, 128] on div "Day" at bounding box center [1469, 124] width 56 height 13
click at [1453, 176] on div "Week" at bounding box center [1452, 182] width 121 height 25
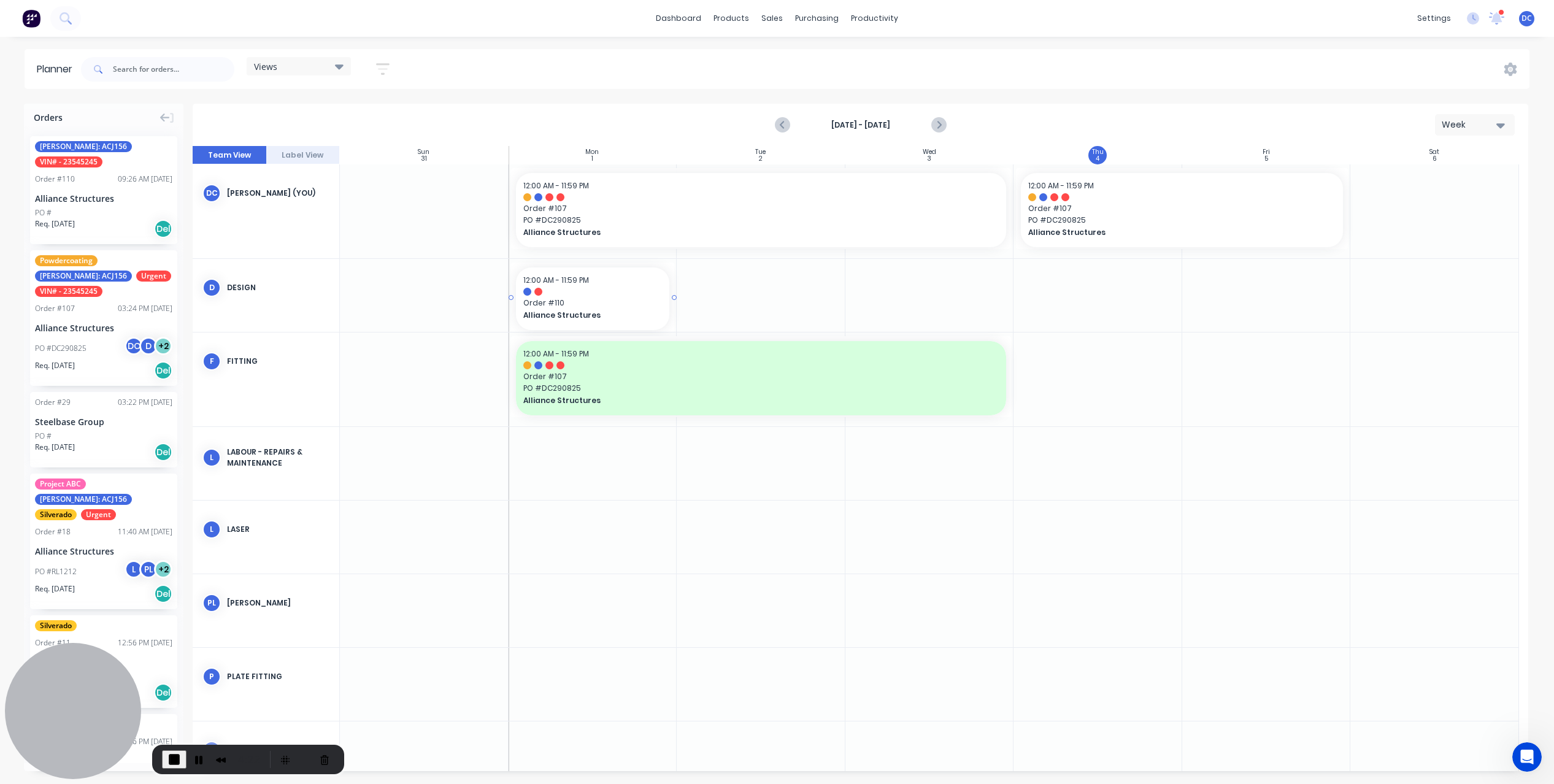
drag, startPoint x: 146, startPoint y: 193, endPoint x: 643, endPoint y: 312, distance: 511.0
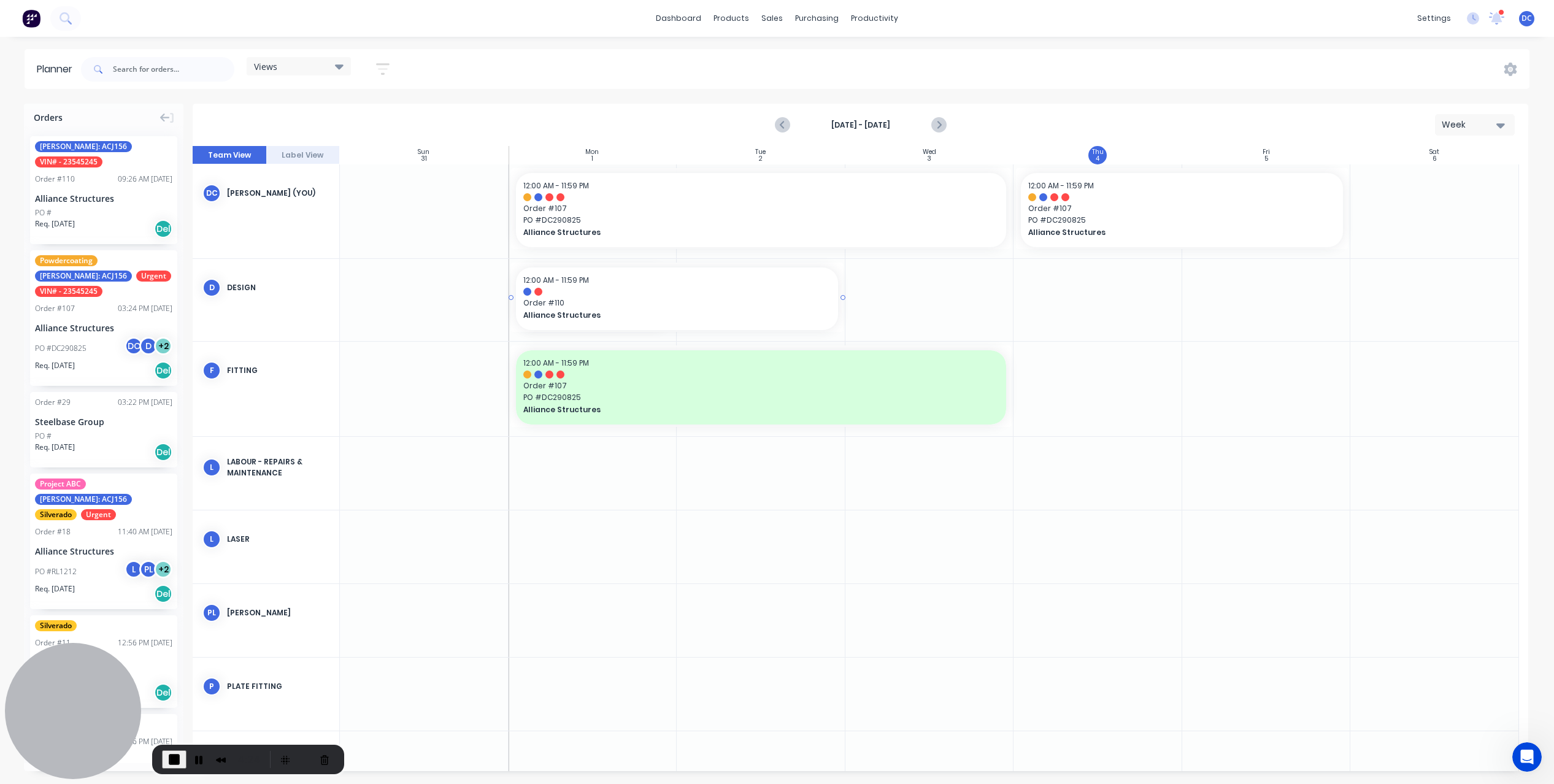
drag, startPoint x: 671, startPoint y: 298, endPoint x: 840, endPoint y: 333, distance: 172.6
click at [1473, 125] on div "Week" at bounding box center [1469, 124] width 56 height 13
click at [1428, 217] on div "Month" at bounding box center [1452, 207] width 121 height 25
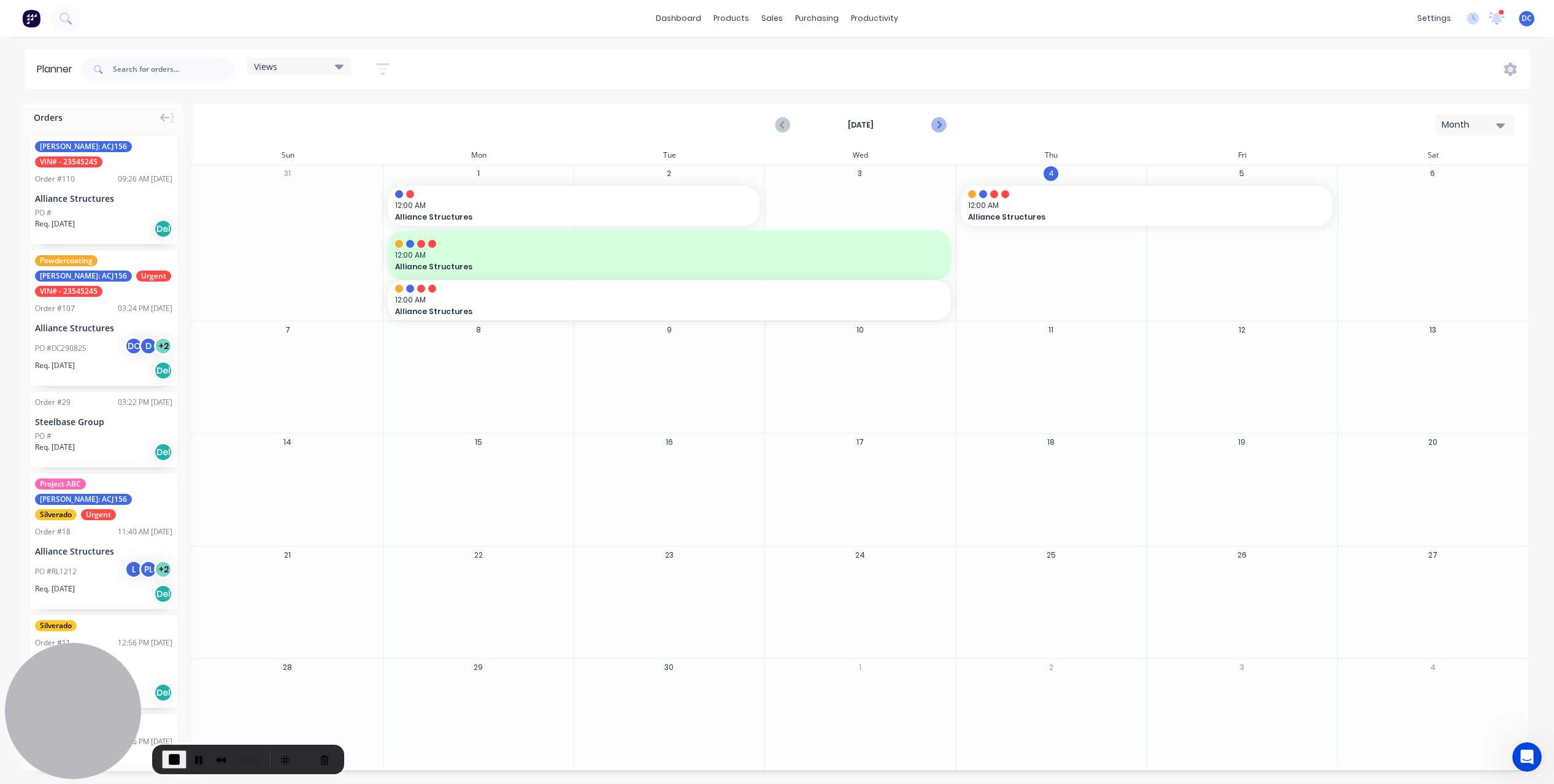
click at [937, 124] on icon "Next page" at bounding box center [938, 125] width 15 height 15
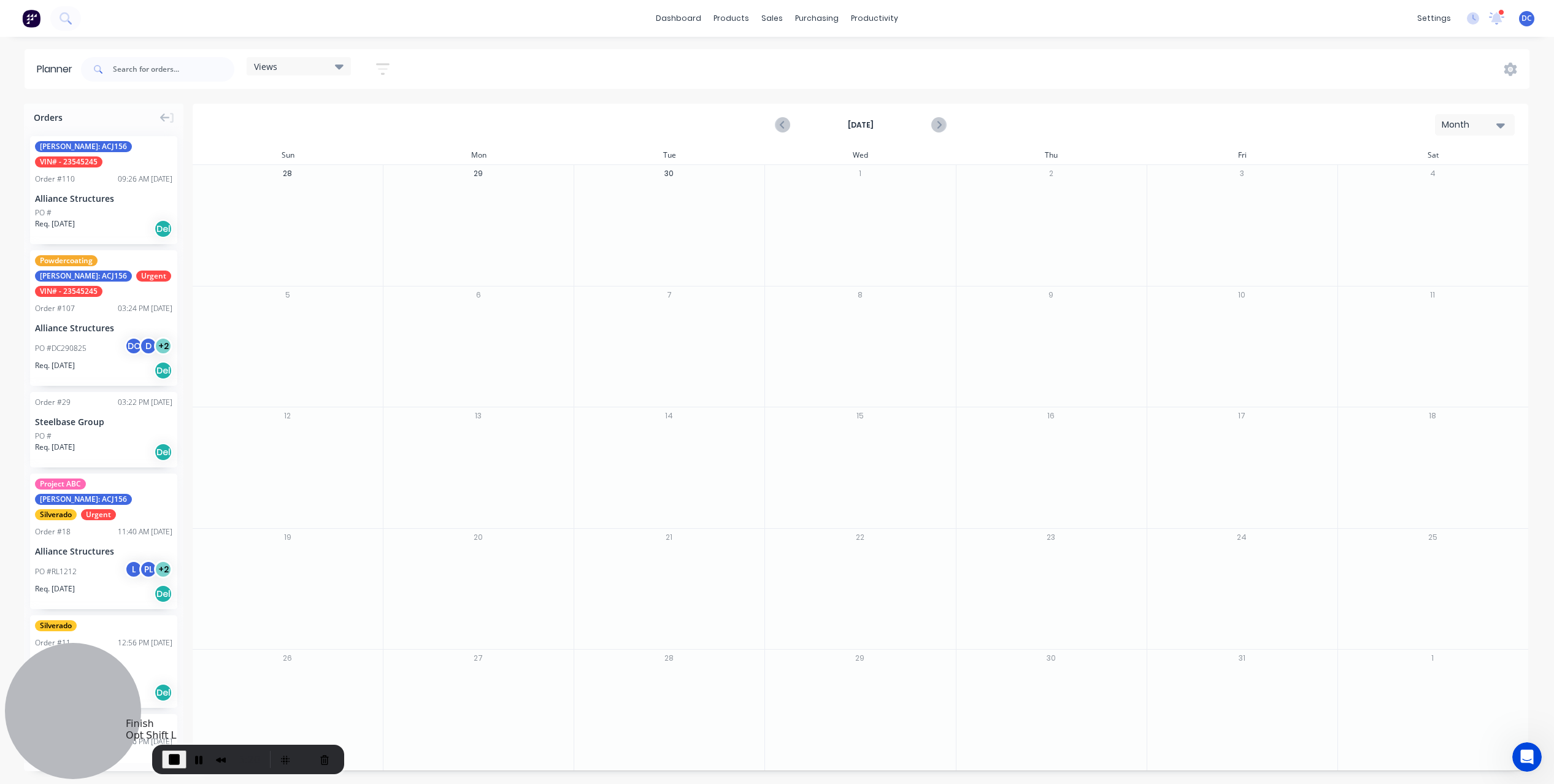
click at [176, 756] on span "End Recording" at bounding box center [174, 759] width 15 height 15
